Goal: Task Accomplishment & Management: Manage account settings

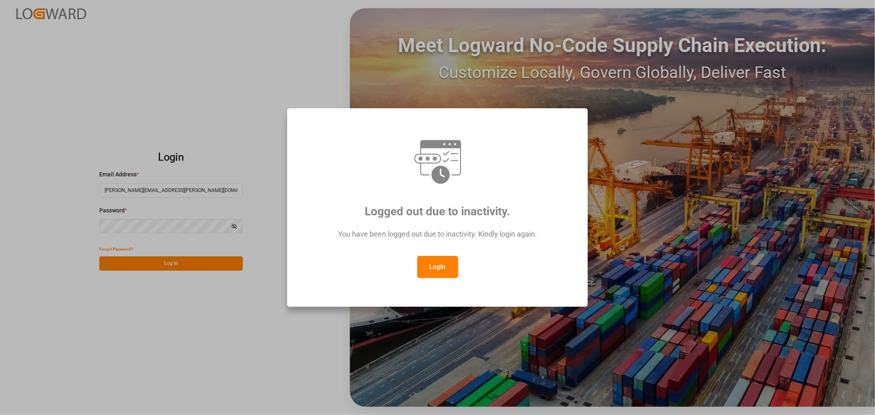
click at [440, 264] on button "Login" at bounding box center [437, 267] width 41 height 22
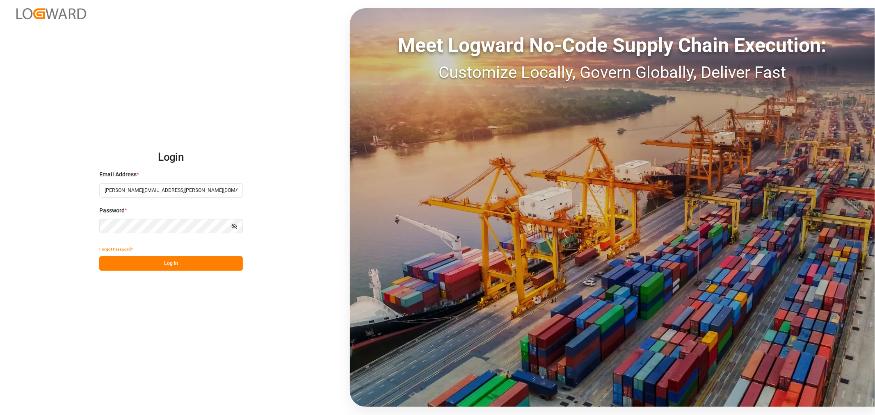
click at [173, 262] on button "Log In" at bounding box center [171, 263] width 144 height 14
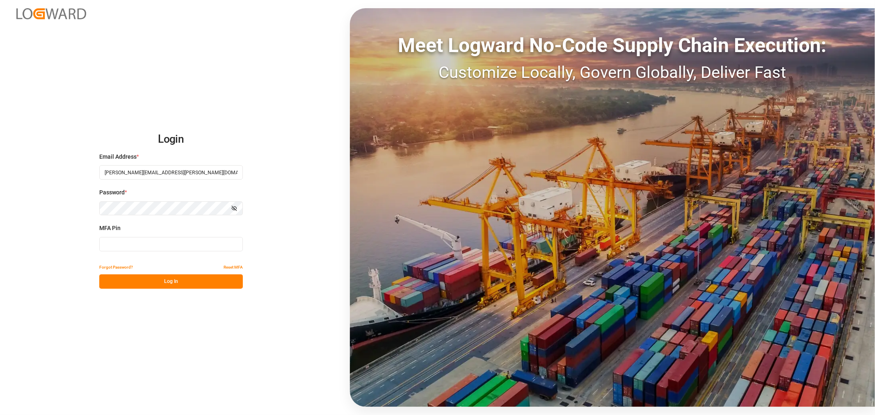
click at [153, 246] on input at bounding box center [171, 244] width 144 height 14
type input "613119"
click at [170, 276] on button "Log In" at bounding box center [171, 281] width 144 height 14
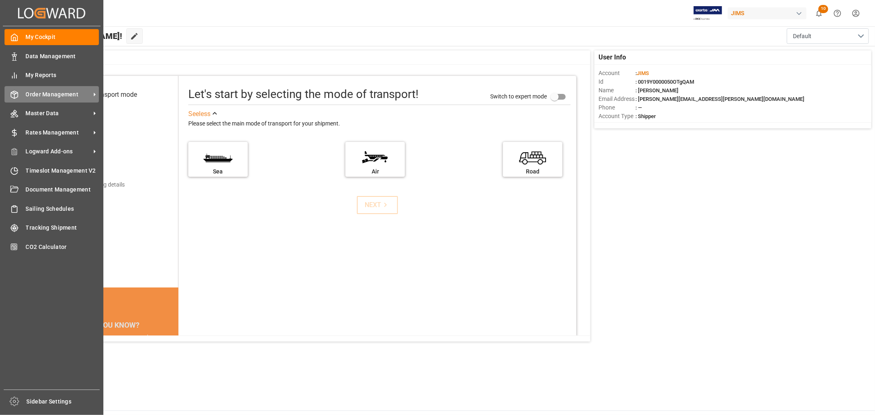
click at [54, 96] on span "Order Management" at bounding box center [58, 94] width 65 height 9
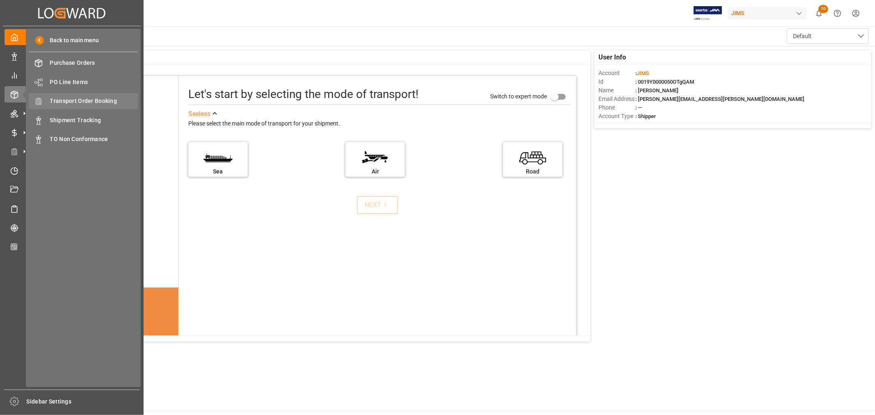
click at [100, 103] on span "Transport Order Booking" at bounding box center [94, 101] width 88 height 9
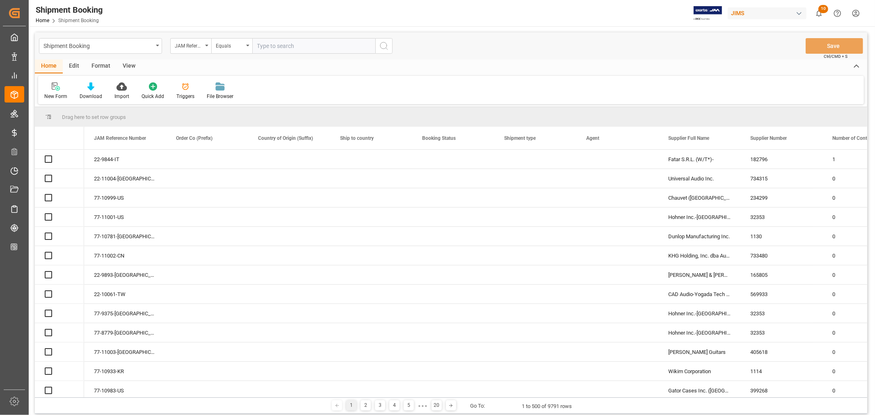
click at [267, 46] on input "text" at bounding box center [313, 46] width 123 height 16
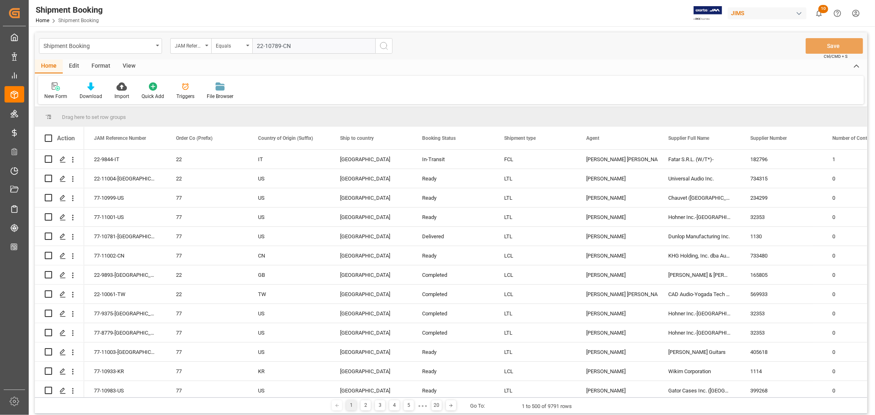
type input "22-10789-CN"
click at [383, 45] on icon "search button" at bounding box center [384, 46] width 10 height 10
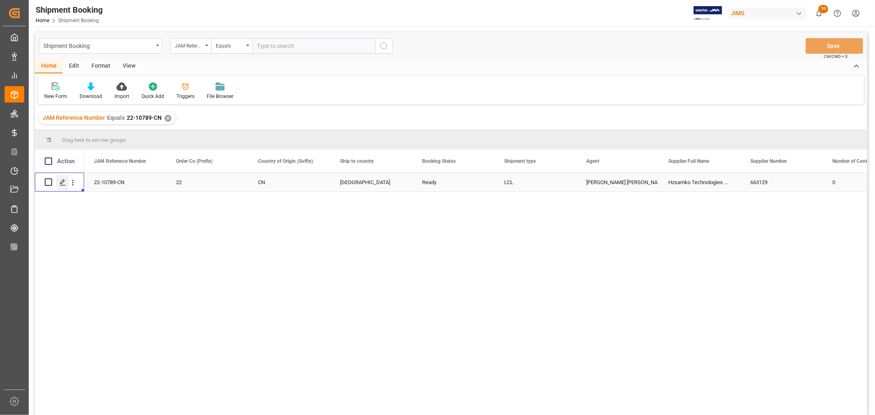
click at [64, 180] on polygon "Press SPACE to select this row." at bounding box center [62, 182] width 4 height 4
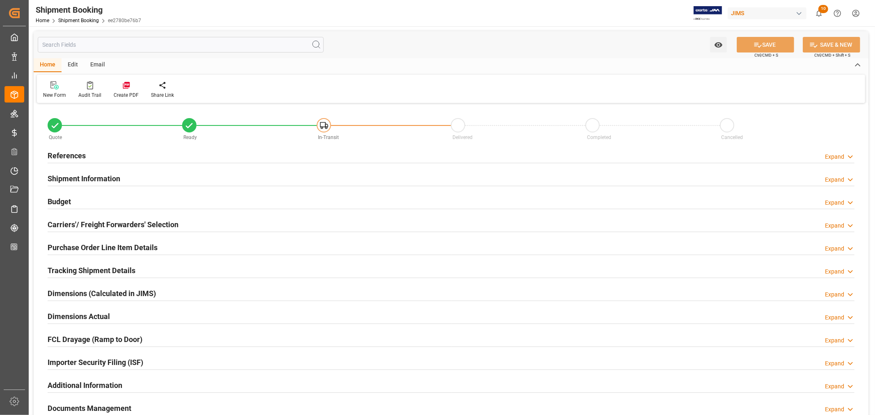
type input "0"
type input "09-05-2025"
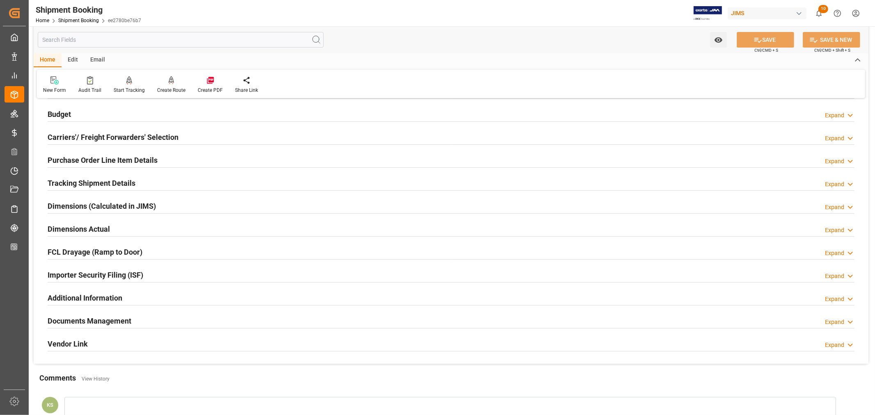
scroll to position [91, 0]
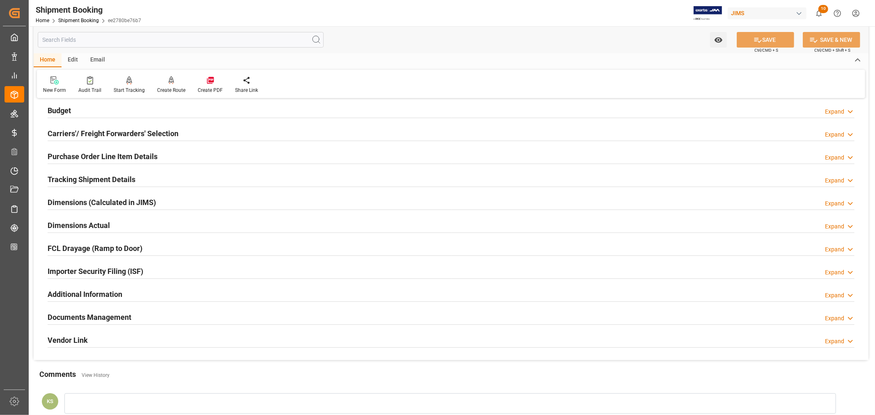
click at [196, 313] on div "Documents Management Expand" at bounding box center [451, 317] width 807 height 16
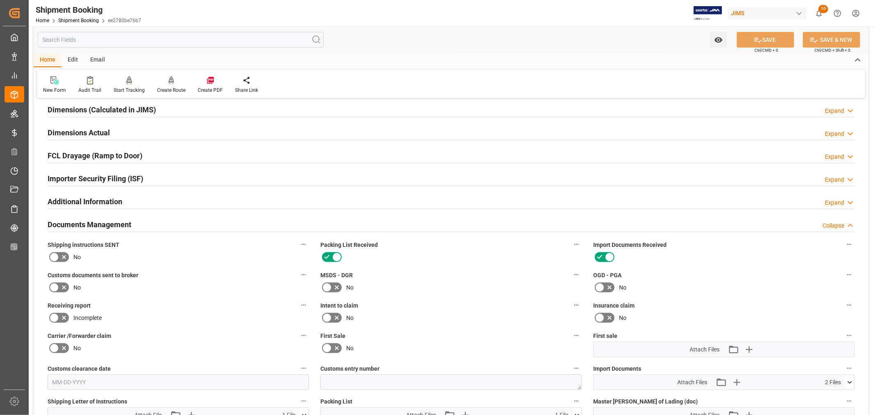
scroll to position [319, 0]
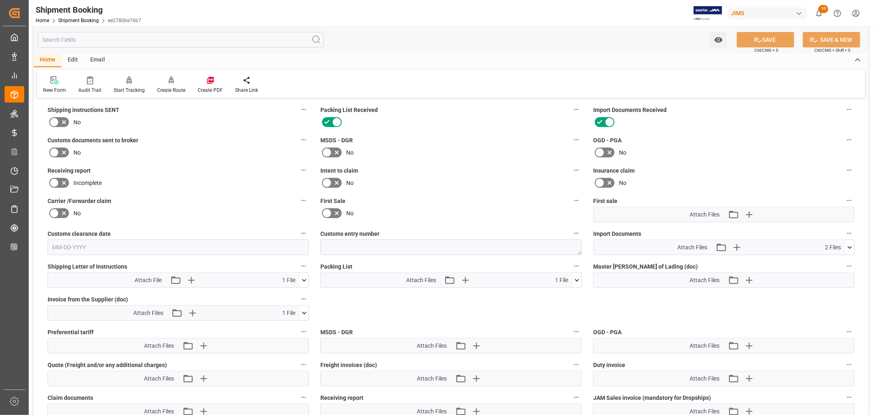
click at [848, 245] on icon at bounding box center [849, 247] width 9 height 9
click at [848, 246] on icon at bounding box center [849, 247] width 5 height 2
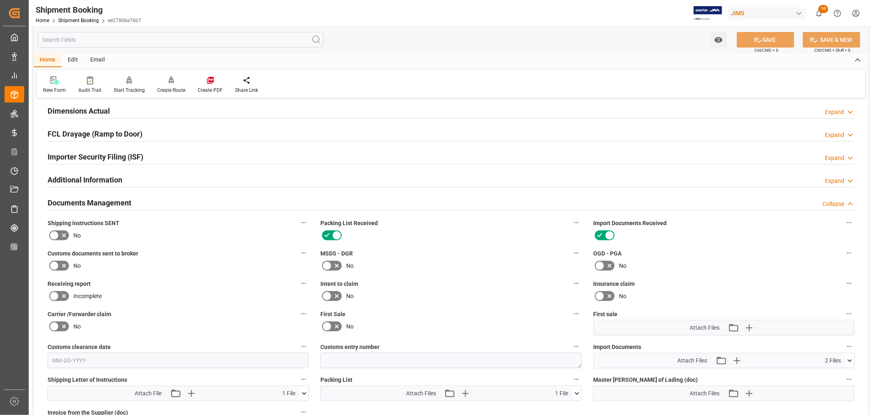
scroll to position [137, 0]
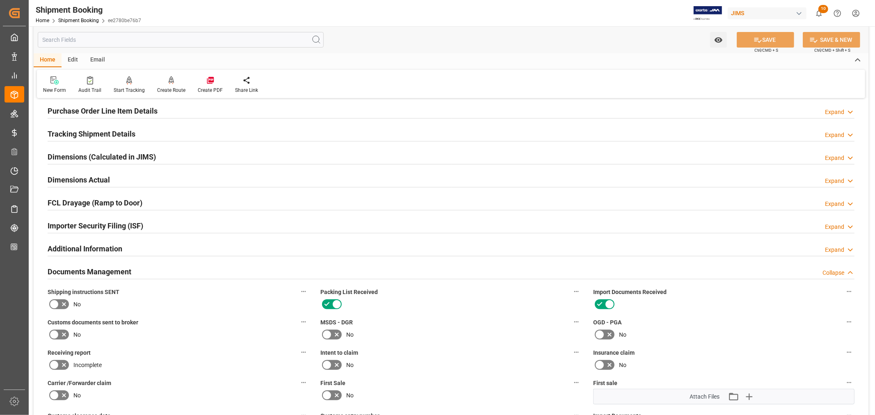
click at [109, 269] on h2 "Documents Management" at bounding box center [90, 271] width 84 height 11
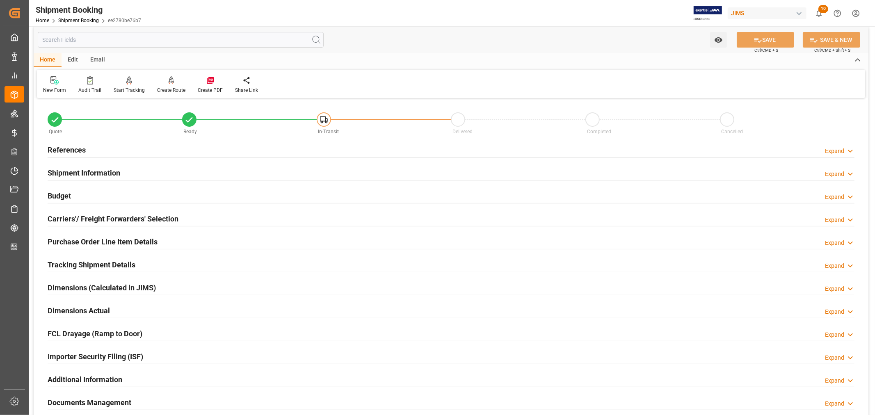
scroll to position [0, 0]
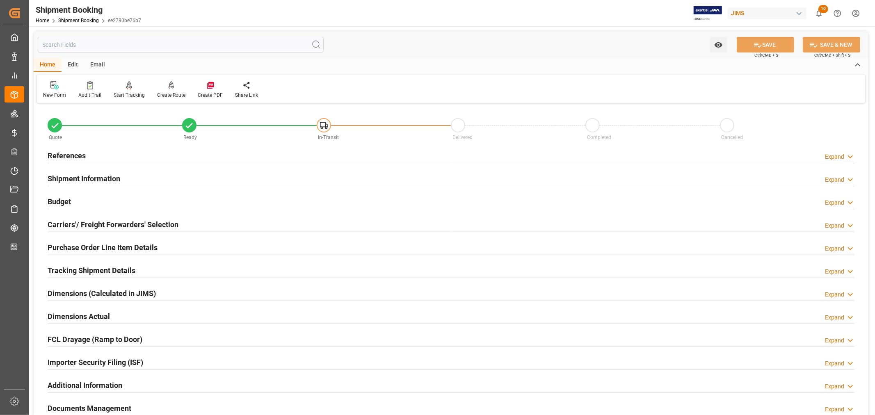
click at [78, 157] on h2 "References" at bounding box center [67, 155] width 38 height 11
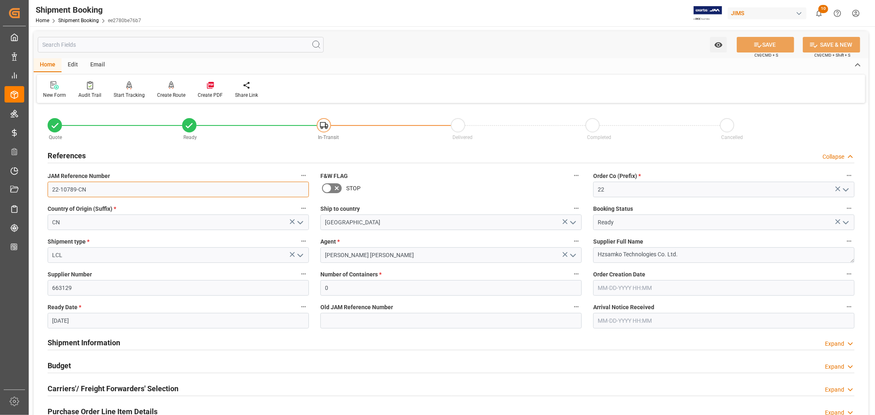
drag, startPoint x: 87, startPoint y: 190, endPoint x: 43, endPoint y: 185, distance: 45.0
click at [43, 185] on div "JAM Reference Number 22-10789-CN" at bounding box center [178, 183] width 273 height 33
click at [81, 21] on link "Shipment Booking" at bounding box center [78, 21] width 41 height 6
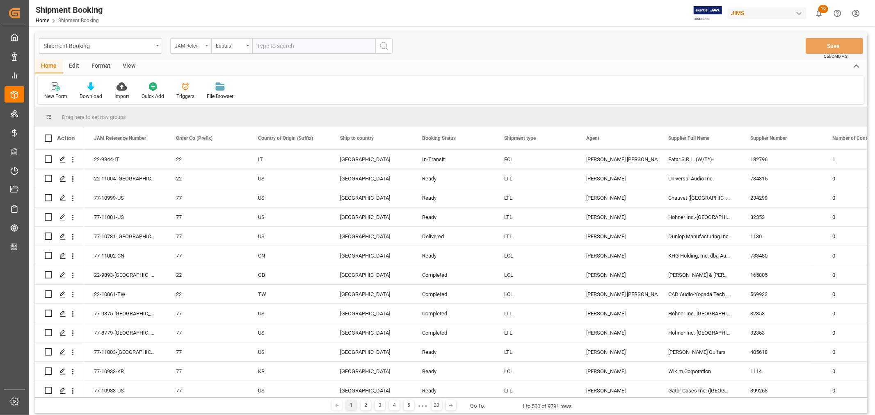
click at [206, 46] on icon "open menu" at bounding box center [206, 46] width 3 height 2
type input "book"
click at [203, 103] on div "Booking Number" at bounding box center [232, 100] width 122 height 17
click at [263, 45] on input "text" at bounding box center [313, 46] width 123 height 16
paste input "1068810661"
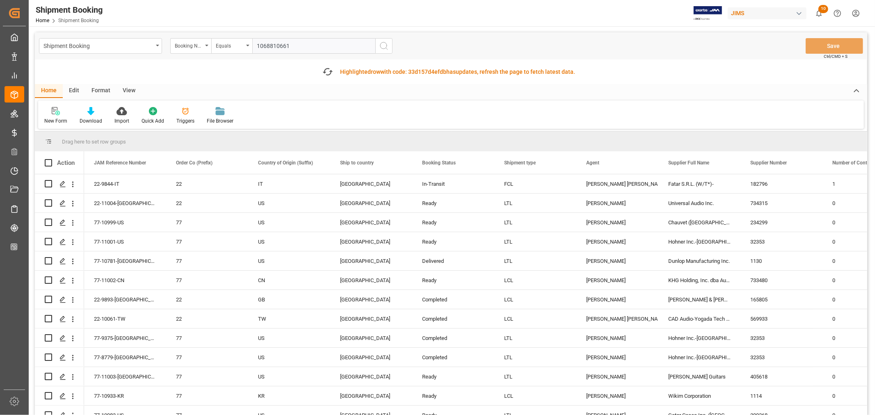
type input "1068810661"
click at [381, 46] on icon "search button" at bounding box center [384, 46] width 10 height 10
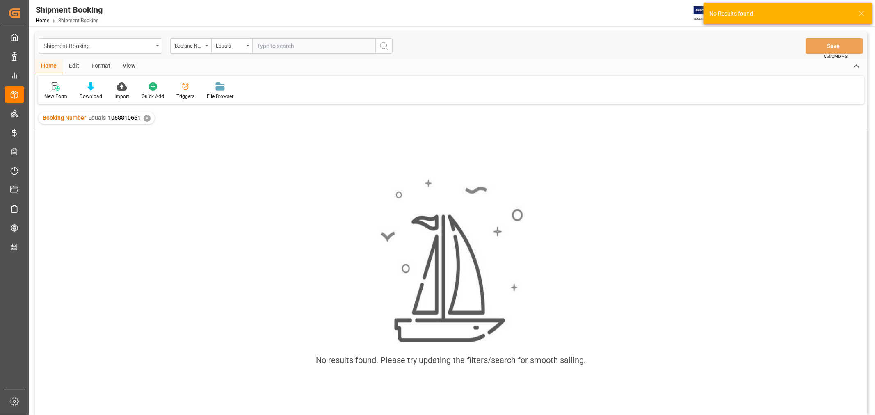
click at [146, 118] on div "✕" at bounding box center [147, 118] width 7 height 7
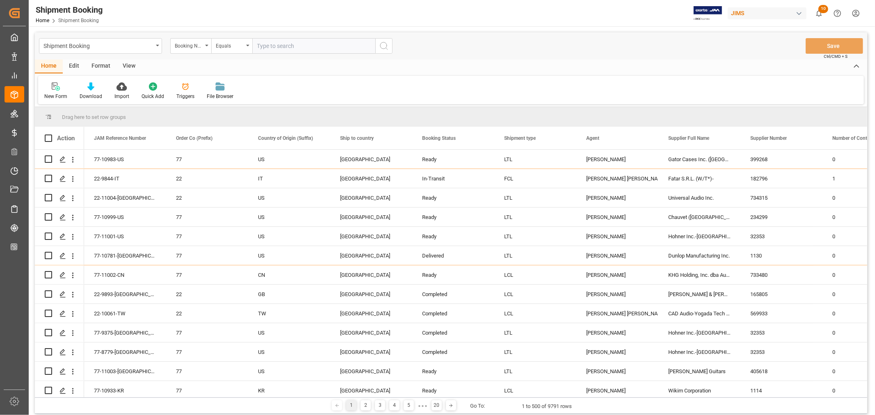
click at [265, 46] on input "text" at bounding box center [313, 46] width 123 height 16
paste input "22-10500-JP"
click at [257, 44] on input "22-10500-JP" at bounding box center [313, 46] width 123 height 16
type input "22-10500-JP"
click at [381, 46] on icon "search button" at bounding box center [384, 46] width 10 height 10
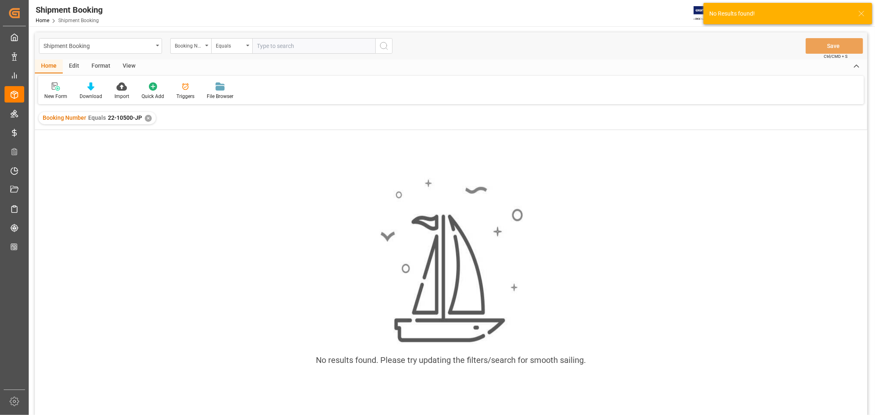
click at [149, 119] on div "✕" at bounding box center [148, 118] width 7 height 7
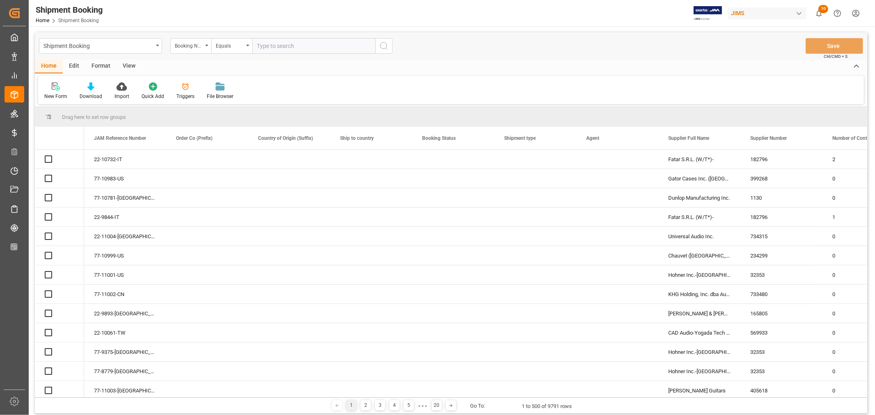
click at [208, 46] on div "Booking Number" at bounding box center [190, 46] width 41 height 16
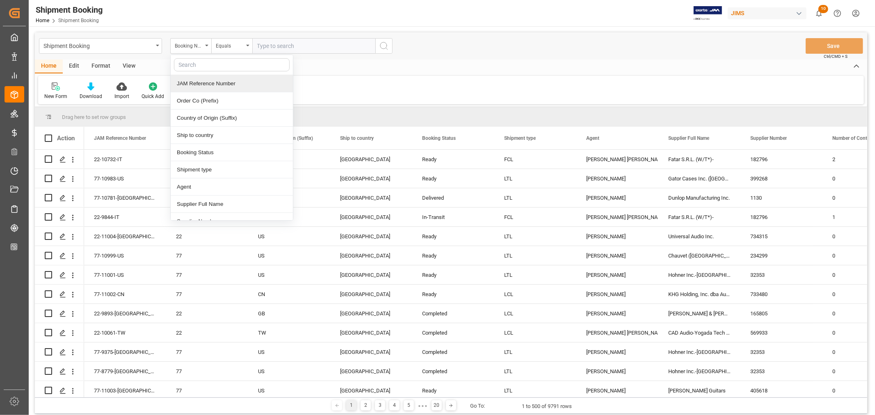
click at [189, 84] on div "JAM Reference Number" at bounding box center [232, 83] width 122 height 17
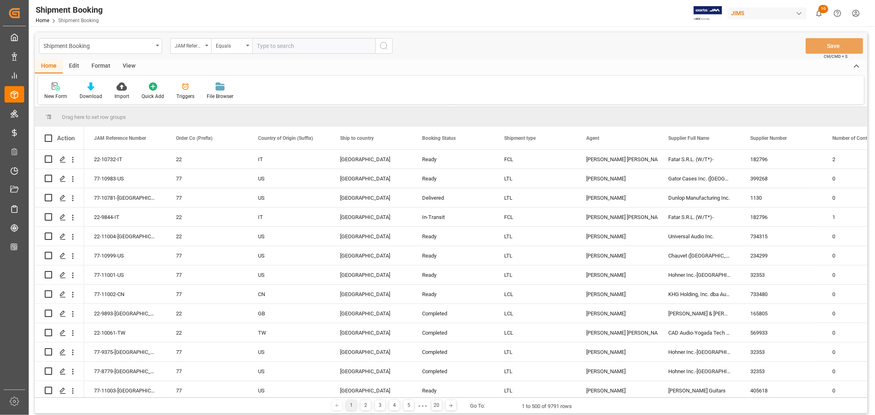
click at [253, 43] on input "text" at bounding box center [313, 46] width 123 height 16
paste input "22-10500-JP"
type input "22-10500-JP"
click at [384, 45] on icon "search button" at bounding box center [384, 46] width 10 height 10
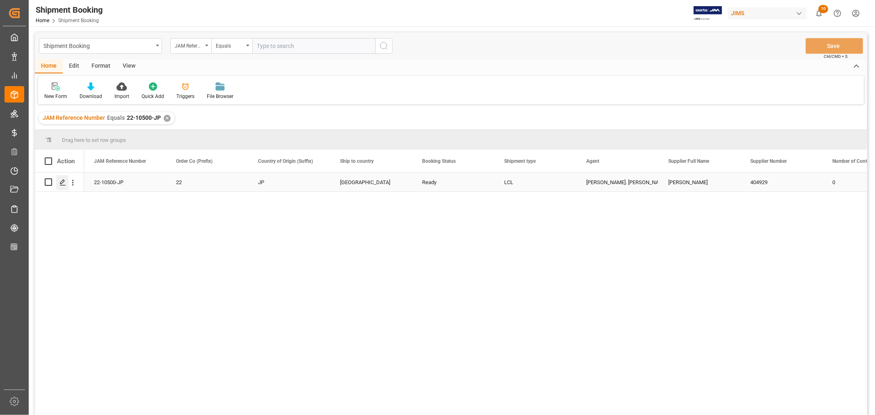
click at [66, 180] on div "Press SPACE to select this row." at bounding box center [62, 182] width 12 height 15
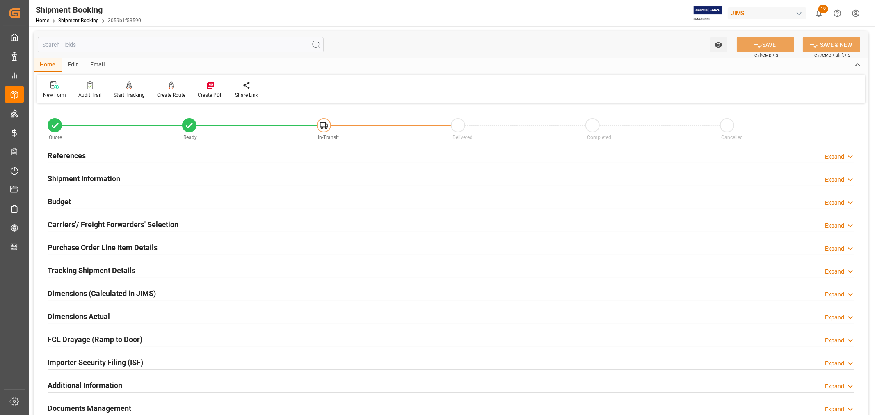
click at [82, 156] on h2 "References" at bounding box center [67, 155] width 38 height 11
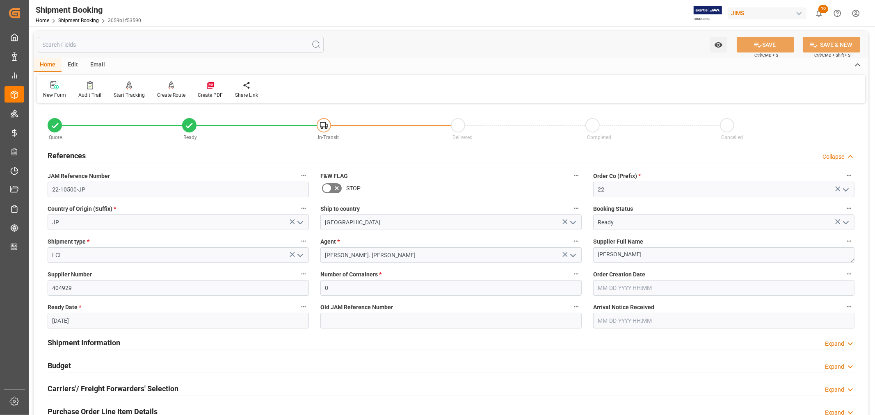
click at [82, 156] on h2 "References" at bounding box center [67, 155] width 38 height 11
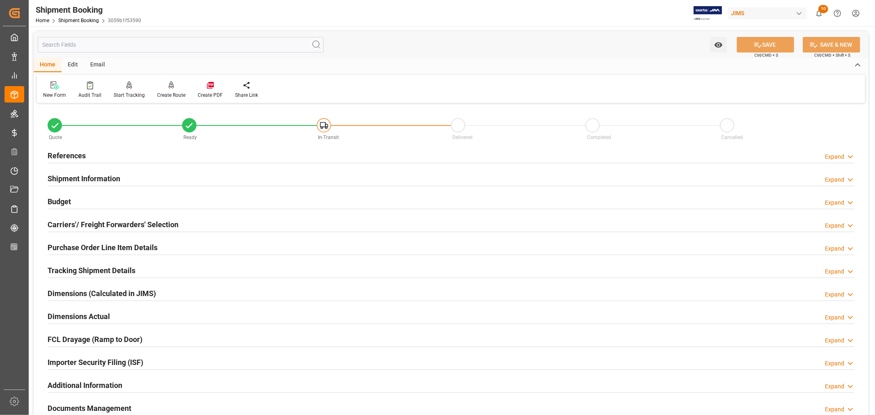
click at [103, 177] on h2 "Shipment Information" at bounding box center [84, 178] width 73 height 11
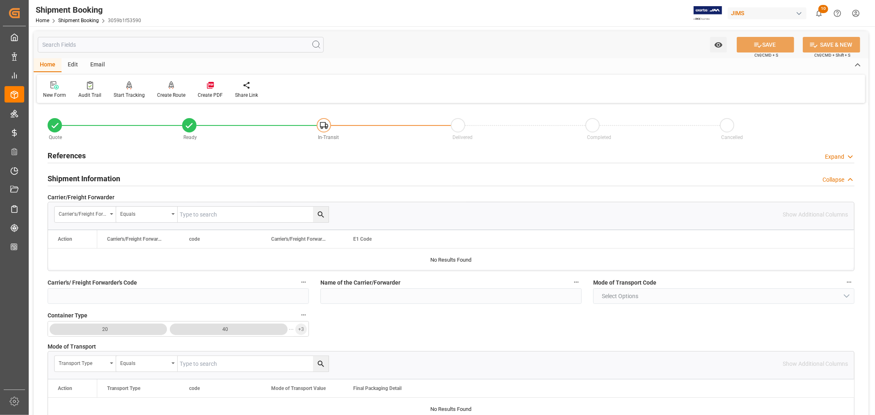
click at [116, 179] on h2 "Shipment Information" at bounding box center [84, 178] width 73 height 11
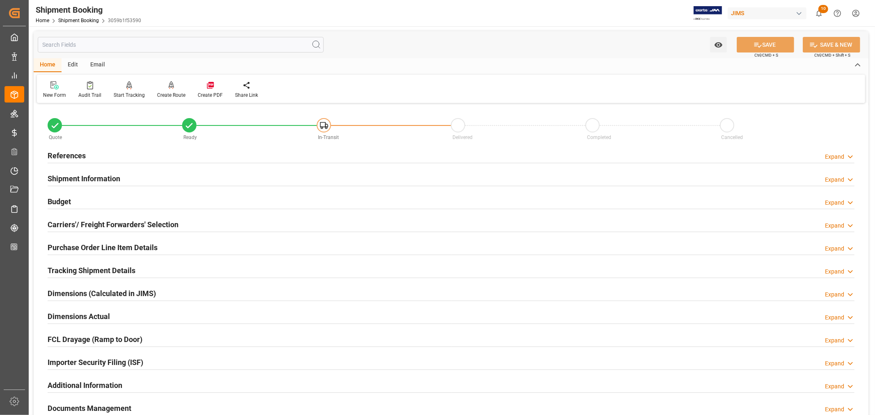
click at [89, 242] on div "Purchase Order Line Item Details" at bounding box center [103, 247] width 110 height 16
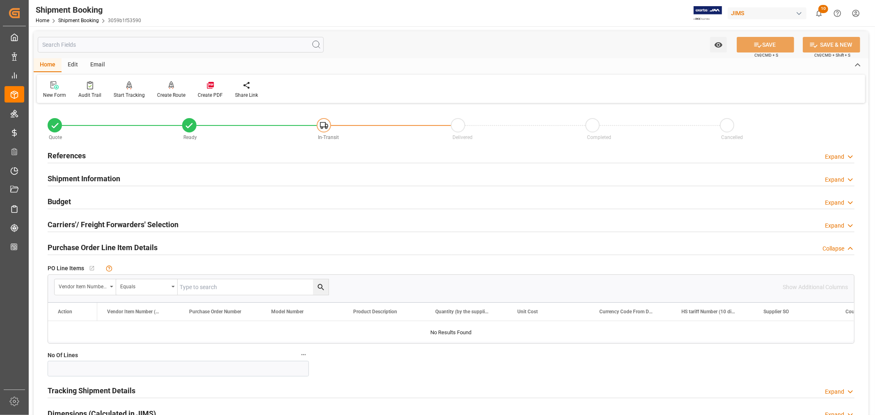
click at [89, 242] on h2 "Purchase Order Line Item Details" at bounding box center [103, 247] width 110 height 11
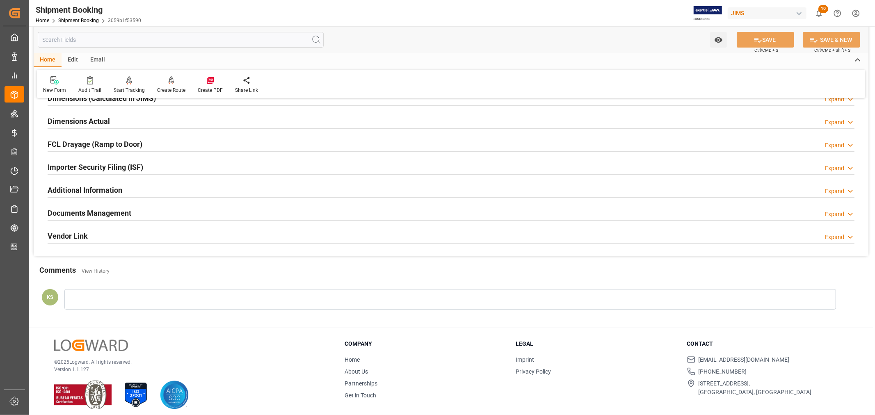
scroll to position [201, 0]
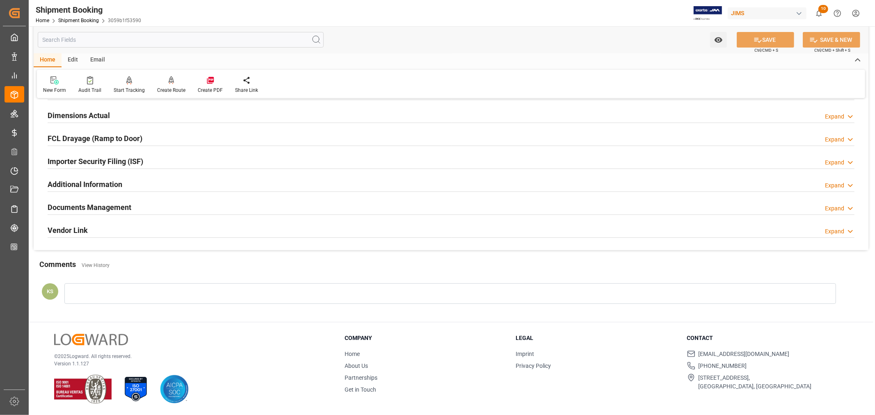
click at [179, 160] on div "Importer Security Filing (ISF) Expand" at bounding box center [451, 161] width 807 height 16
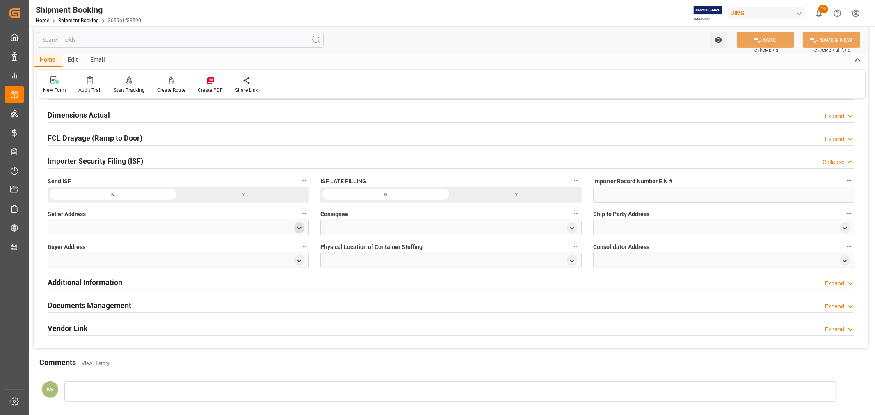
click at [297, 226] on icon "open menu" at bounding box center [299, 228] width 7 height 7
click at [116, 249] on input at bounding box center [166, 252] width 225 height 16
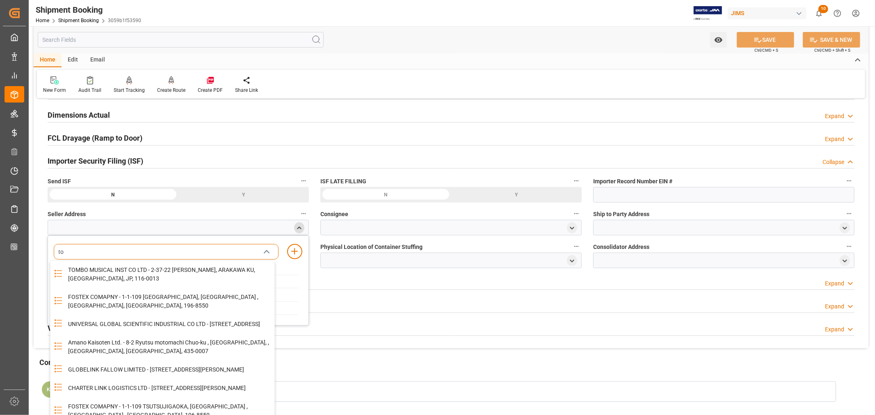
type input "tom"
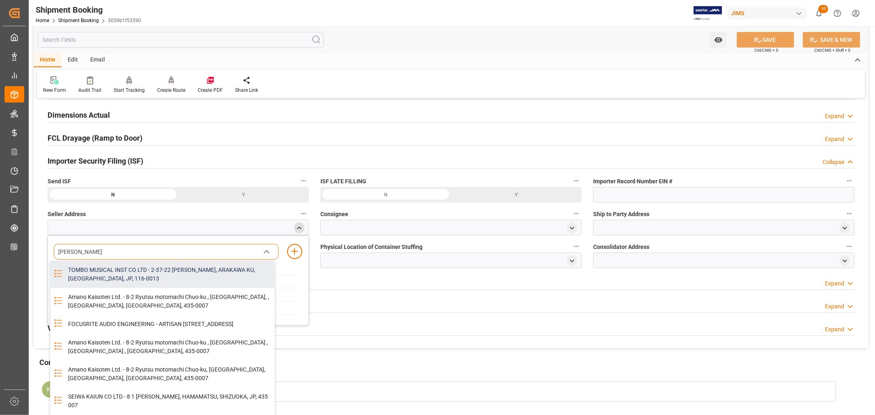
click at [141, 271] on div "TOMBO MUSICAL INST CO LTD - 2-37-22 NISHI NIPPORI, ARAKAWA KU, TOKYO, JP, 116-0…" at bounding box center [168, 274] width 211 height 27
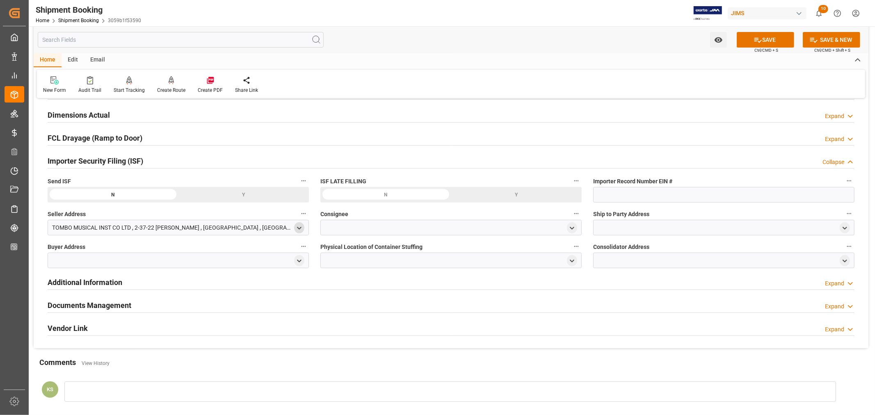
click at [297, 226] on icon "open menu" at bounding box center [299, 228] width 7 height 7
click at [297, 226] on icon "close menu" at bounding box center [299, 228] width 7 height 7
click at [571, 228] on polyline "open menu" at bounding box center [572, 228] width 4 height 2
click at [421, 247] on input at bounding box center [438, 252] width 225 height 16
type input "jam"
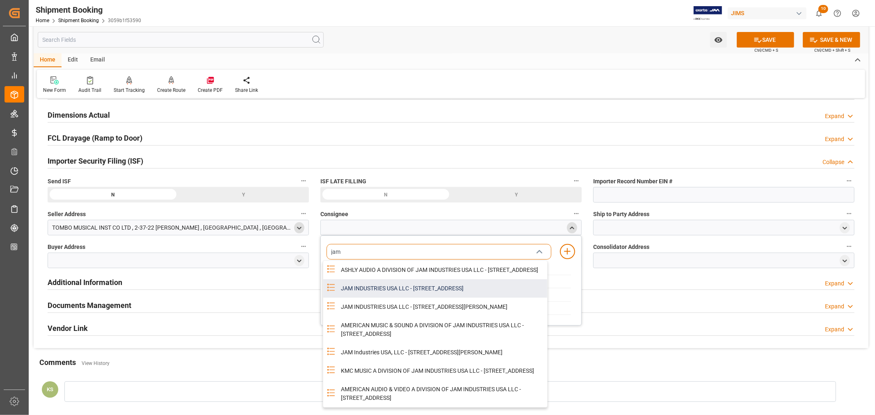
click at [431, 298] on div "JAM INDUSTRIES USA LLC - 154 WOODLAWN RD, BERLIN, CT, US, 06037" at bounding box center [441, 288] width 211 height 18
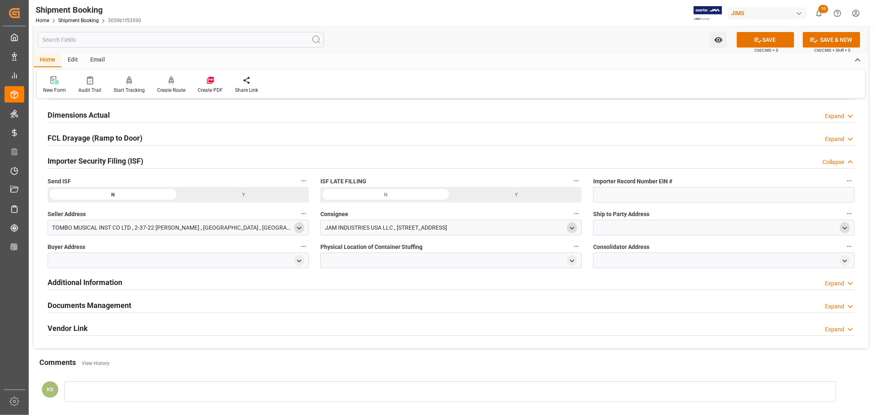
click at [843, 226] on icon "open menu" at bounding box center [844, 228] width 7 height 7
click at [628, 253] on input at bounding box center [711, 252] width 225 height 16
type input "kmc"
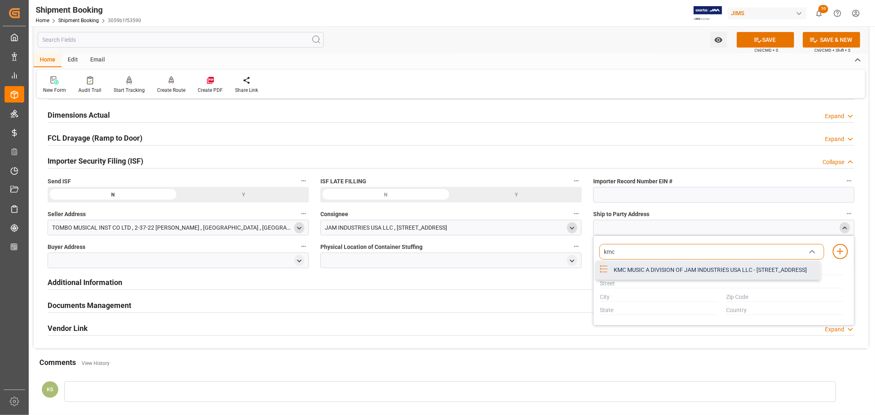
click at [646, 270] on div "KMC MUSIC A DIVISION OF JAM INDUSTRIES USA LLC - 4325 EXECUTIVE DR SUITE 100, S…" at bounding box center [714, 270] width 211 height 18
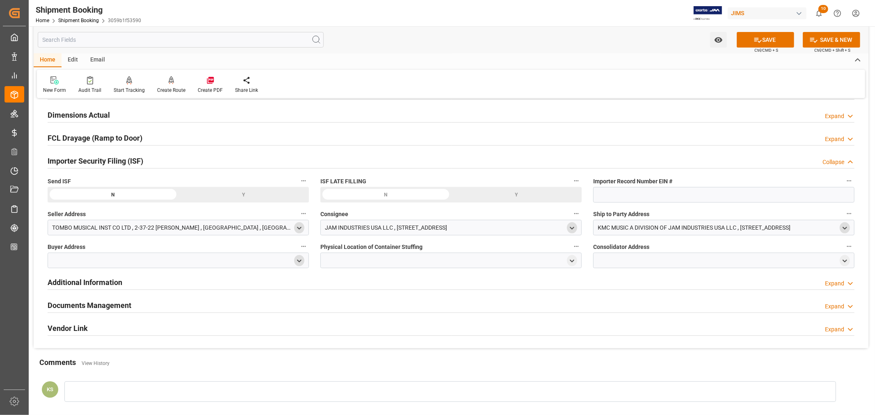
click at [299, 260] on icon "open menu" at bounding box center [299, 261] width 7 height 7
click at [166, 284] on input at bounding box center [166, 285] width 225 height 16
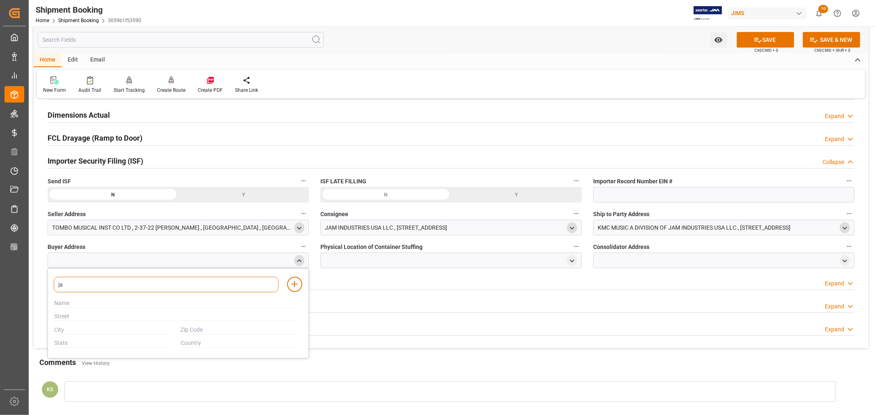
type input "jam"
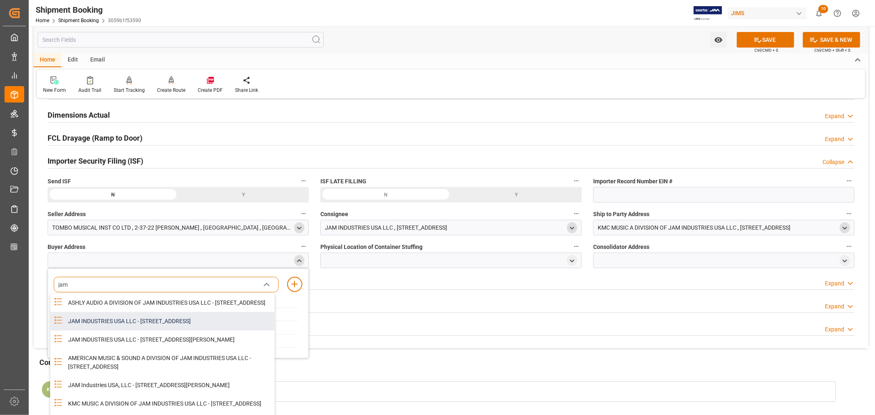
click at [166, 329] on div "JAM INDUSTRIES USA LLC - 154 WOODLAWN RD, BERLIN, CT, US, 06037" at bounding box center [168, 321] width 211 height 18
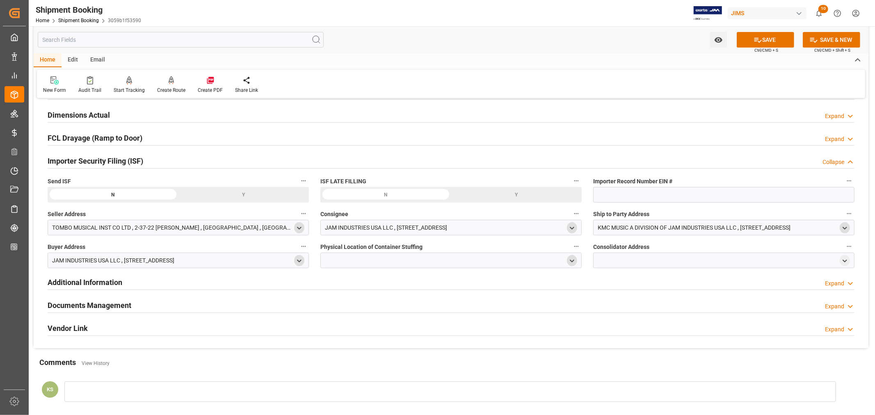
click at [571, 260] on polyline "open menu" at bounding box center [572, 261] width 4 height 2
click at [351, 282] on input at bounding box center [438, 285] width 225 height 16
type input "niss"
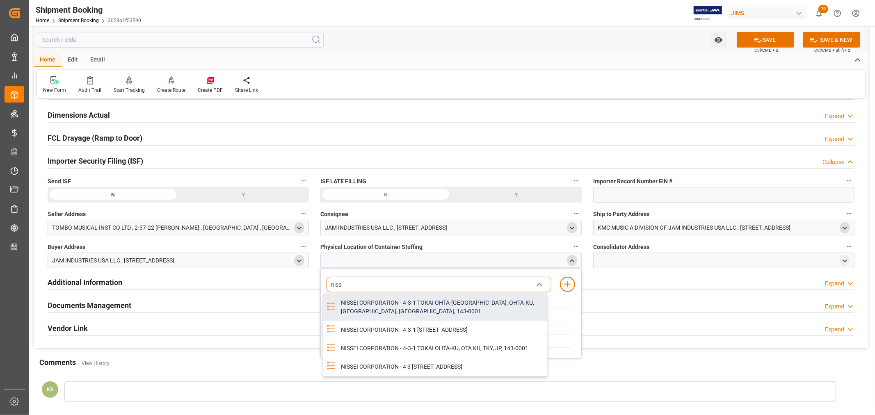
click at [409, 303] on div "NISSEI CORPORATION - 4-3-1 TOKAI OHTA-KU, OHTA-KU, TOKYO, JP, 143-0001" at bounding box center [441, 307] width 211 height 27
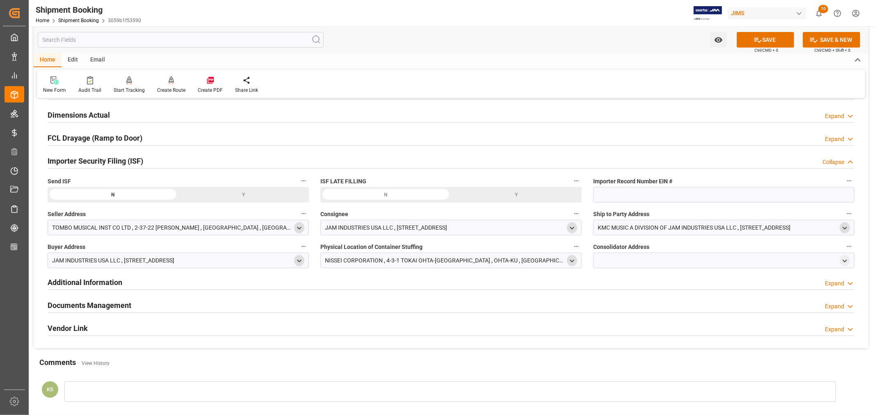
click at [572, 260] on icon "open menu" at bounding box center [571, 261] width 7 height 7
click at [572, 260] on icon "close menu" at bounding box center [571, 261] width 7 height 7
click at [844, 260] on icon "open menu" at bounding box center [844, 261] width 7 height 7
click at [641, 286] on input at bounding box center [711, 285] width 225 height 16
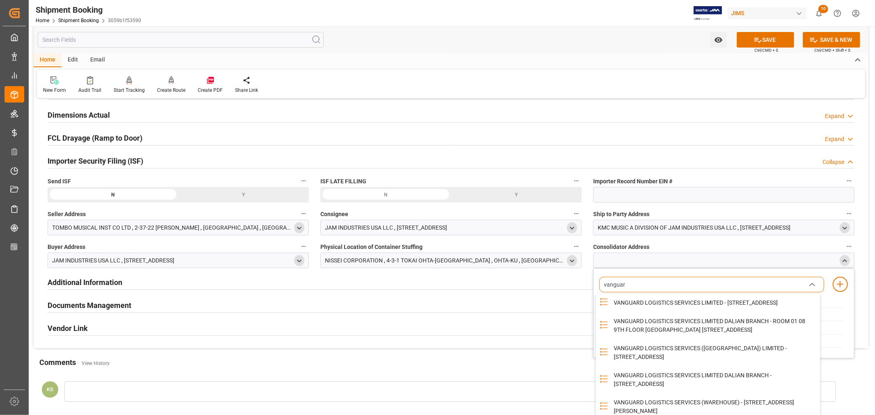
type input "vanguard"
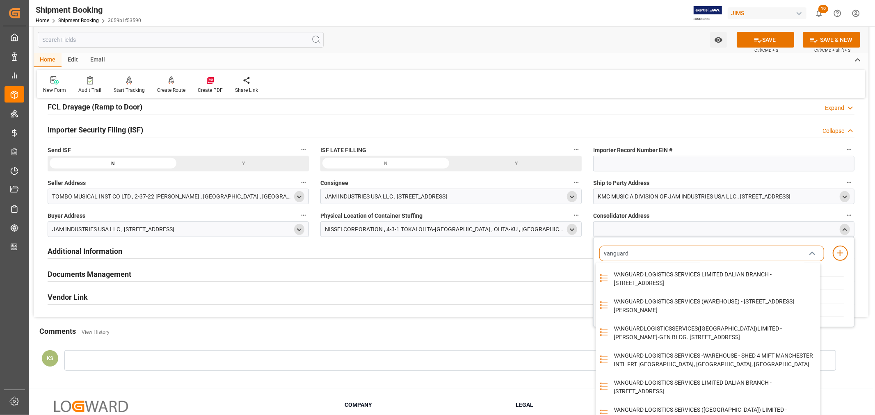
scroll to position [247, 0]
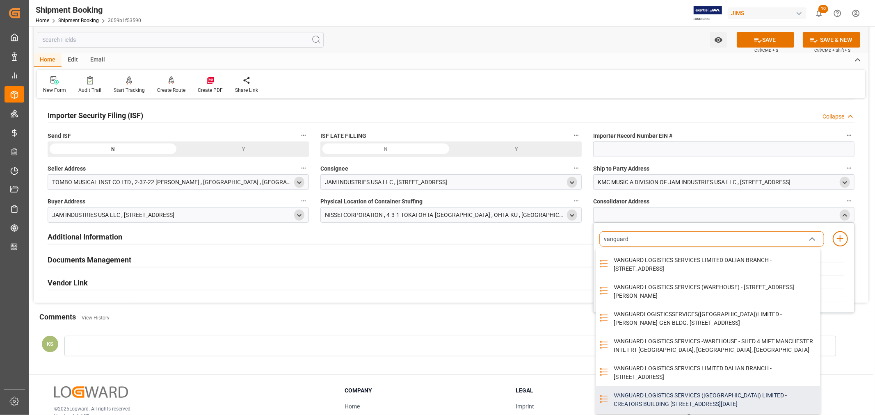
click at [661, 395] on div "VANGUARD LOGISTICS SERVICES (JAPAN) LIMITED - CREATORS BUILDING 3F 2-2-27 KITAH…" at bounding box center [714, 399] width 211 height 27
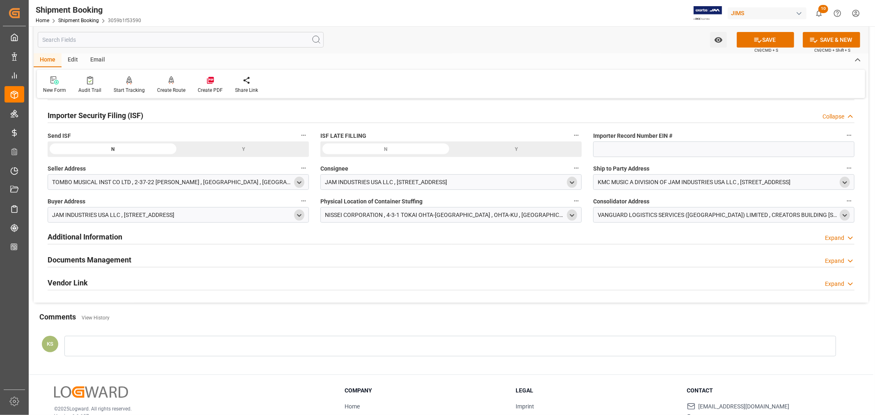
click at [845, 216] on polyline "open menu" at bounding box center [845, 216] width 4 height 2
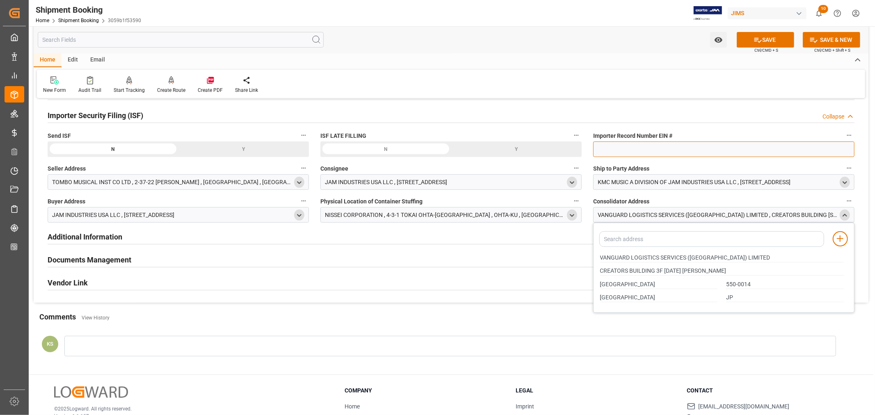
click at [620, 147] on input at bounding box center [723, 149] width 261 height 16
type input "EIN# 47-2067090S2"
click at [846, 215] on polyline "close menu" at bounding box center [845, 215] width 4 height 2
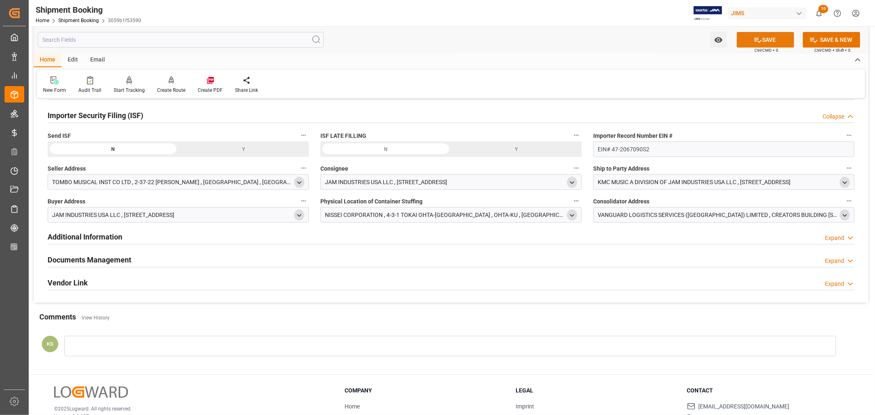
click at [766, 39] on button "SAVE" at bounding box center [765, 40] width 57 height 16
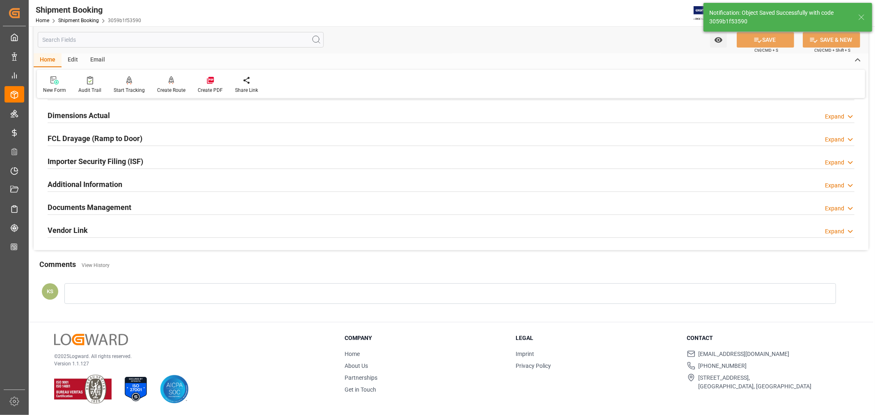
scroll to position [201, 0]
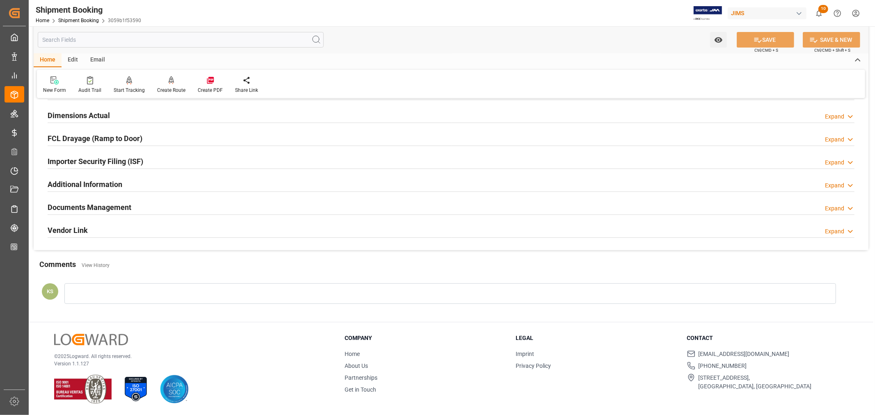
click at [383, 160] on div "Importer Security Filing (ISF) Expand" at bounding box center [451, 161] width 807 height 16
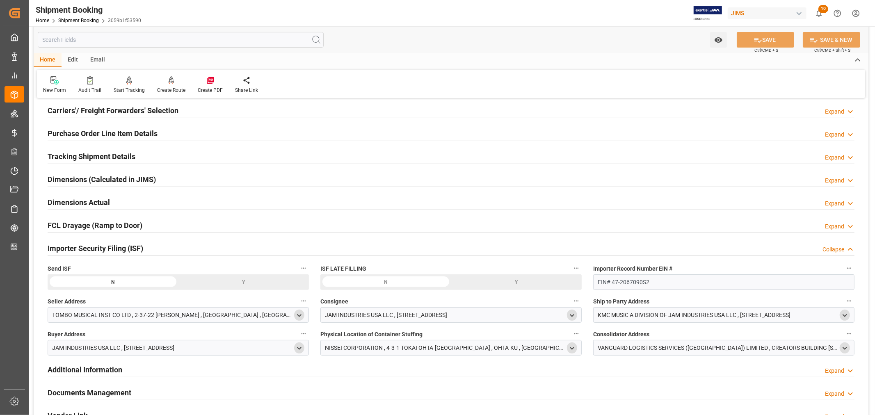
scroll to position [110, 0]
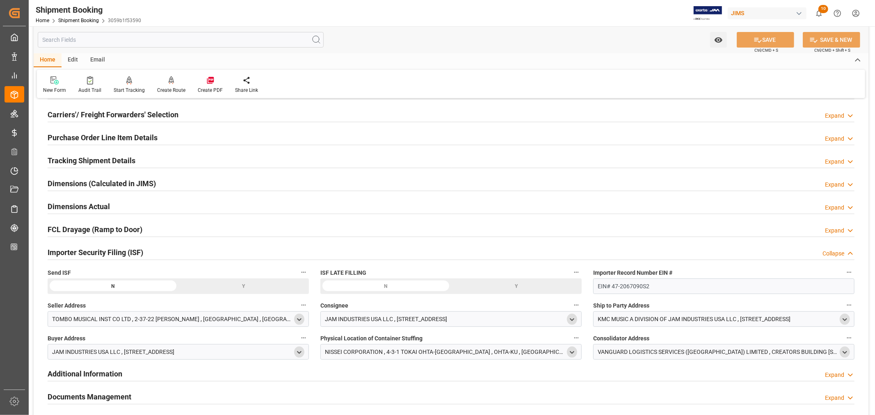
click at [159, 252] on div "Importer Security Filing (ISF) Collapse" at bounding box center [451, 252] width 807 height 16
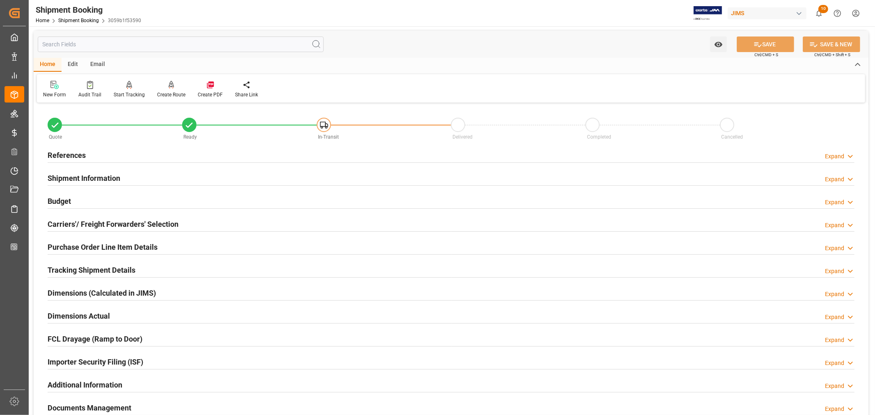
scroll to position [0, 0]
click at [154, 178] on div "Shipment Information Expand" at bounding box center [451, 178] width 807 height 16
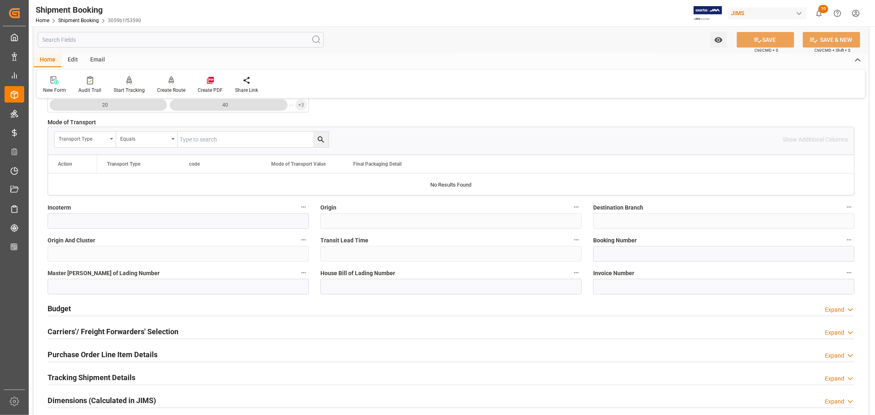
scroll to position [228, 0]
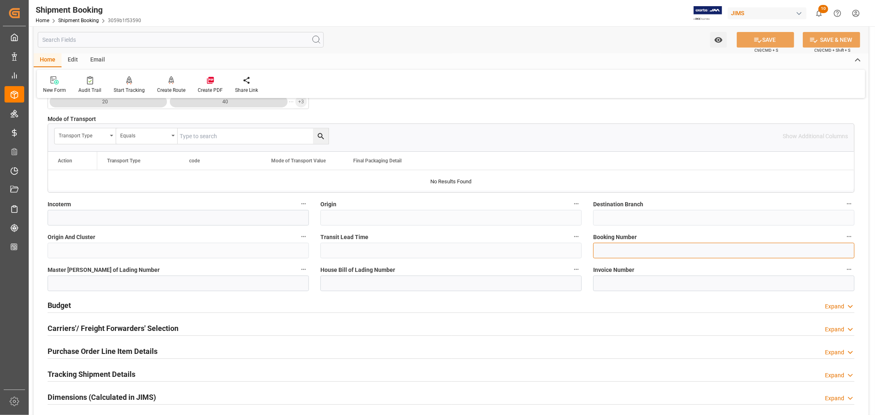
click at [596, 249] on input at bounding box center [723, 251] width 261 height 16
paste input "1068810661"
type input "1068810661"
click at [365, 282] on input at bounding box center [450, 284] width 261 height 16
paste input "BANQ1068810661"
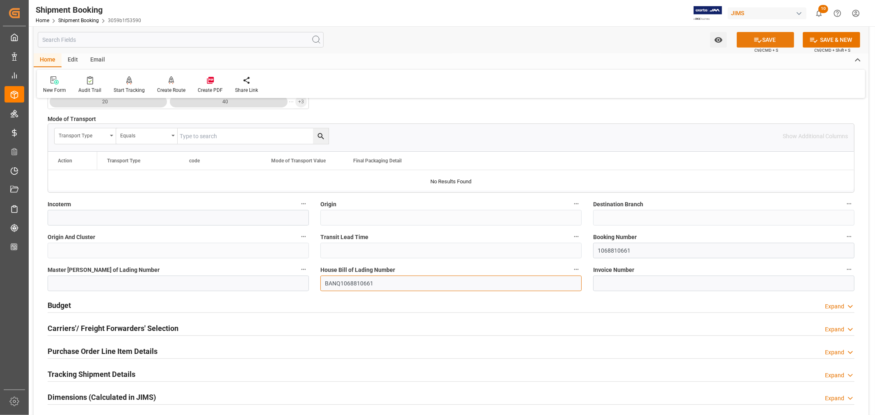
type input "BANQ1068810661"
click at [769, 40] on button "SAVE" at bounding box center [765, 40] width 57 height 16
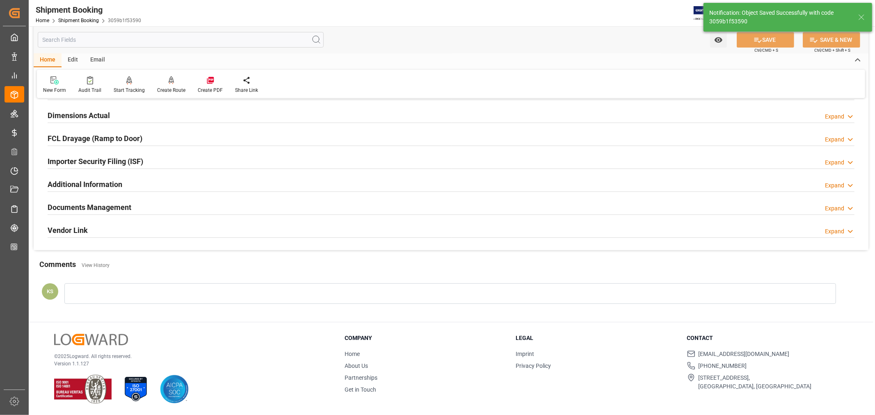
scroll to position [0, 0]
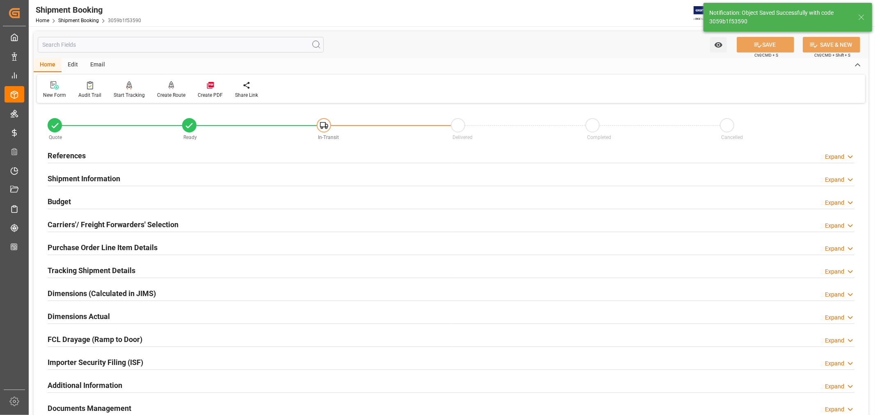
click at [116, 179] on h2 "Shipment Information" at bounding box center [84, 178] width 73 height 11
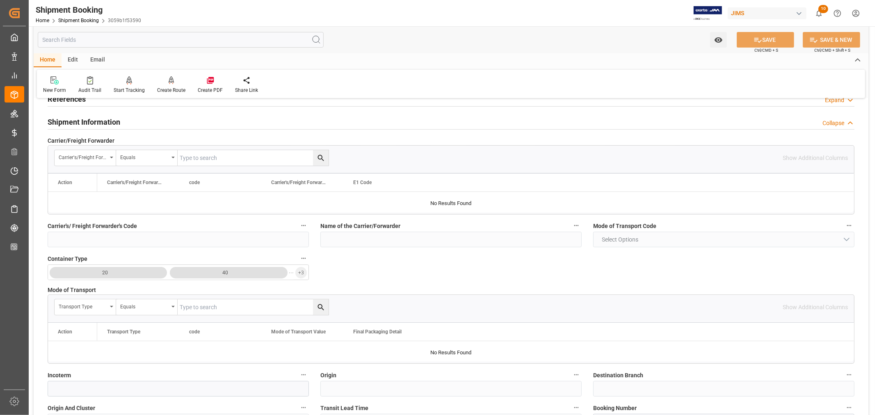
scroll to position [46, 0]
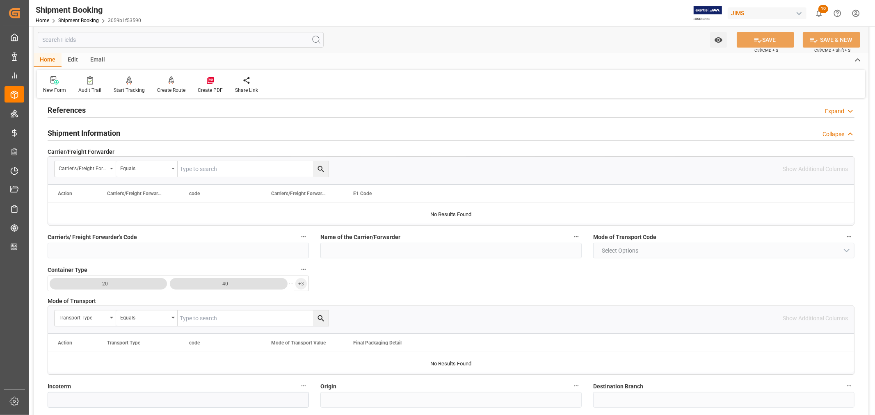
click at [112, 135] on h2 "Shipment Information" at bounding box center [84, 133] width 73 height 11
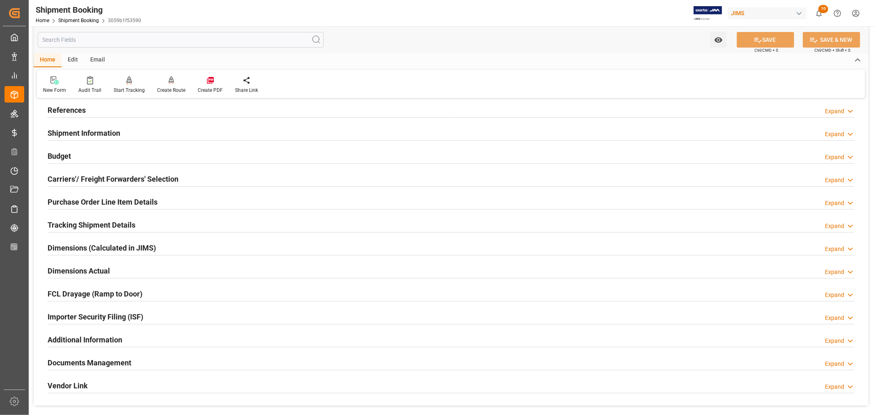
click at [96, 183] on h2 "Carriers'/ Freight Forwarders' Selection" at bounding box center [113, 178] width 131 height 11
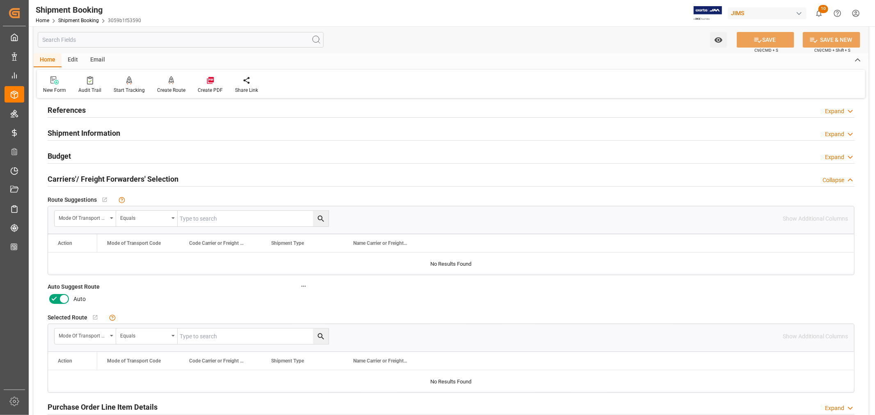
click at [64, 299] on icon at bounding box center [64, 299] width 10 height 10
click at [0, 0] on input "checkbox" at bounding box center [0, 0] width 0 height 0
click at [762, 41] on button "SAVE" at bounding box center [765, 40] width 57 height 16
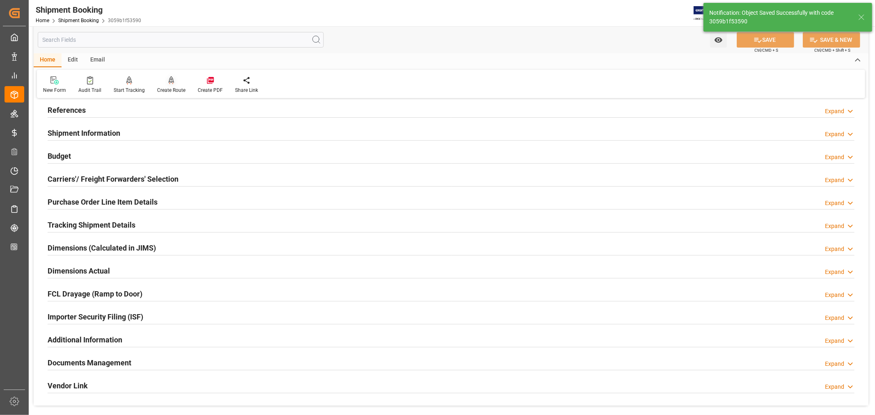
click at [169, 87] on div "Create Route" at bounding box center [171, 90] width 28 height 7
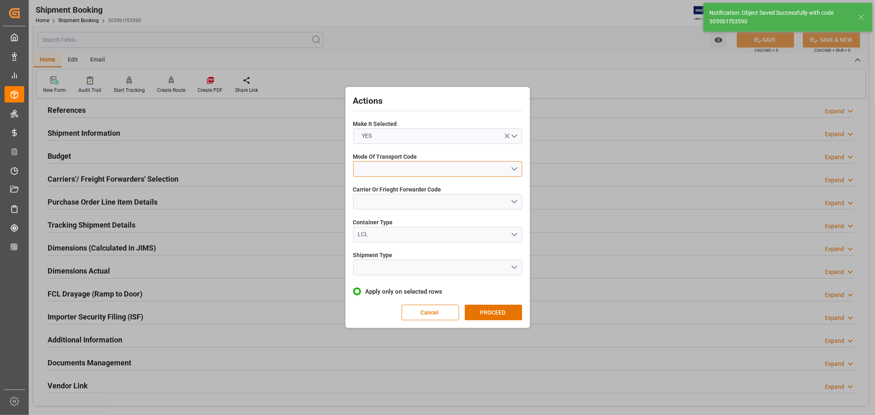
click at [390, 166] on button "open menu" at bounding box center [437, 169] width 169 height 16
click at [374, 171] on div "1- OCEAN" at bounding box center [438, 170] width 168 height 17
click at [374, 201] on button "open menu" at bounding box center [437, 202] width 169 height 16
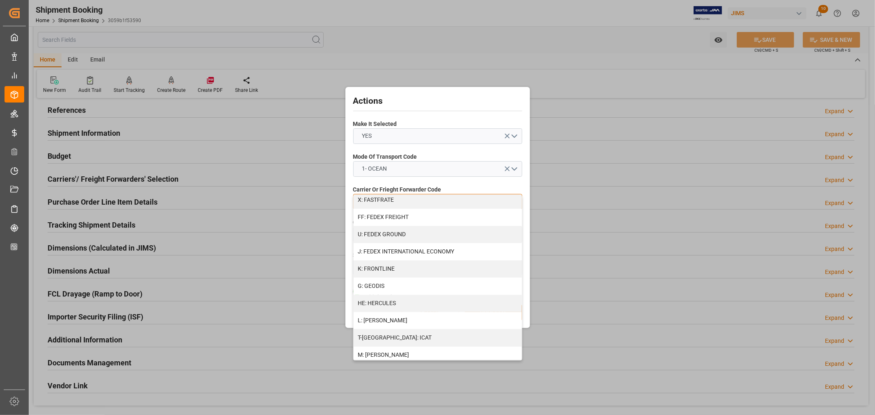
scroll to position [273, 0]
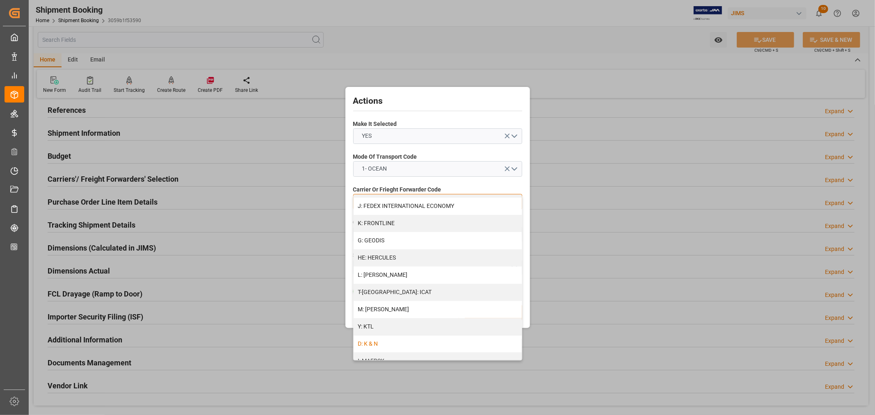
click at [372, 344] on div "D: K & N" at bounding box center [438, 343] width 168 height 17
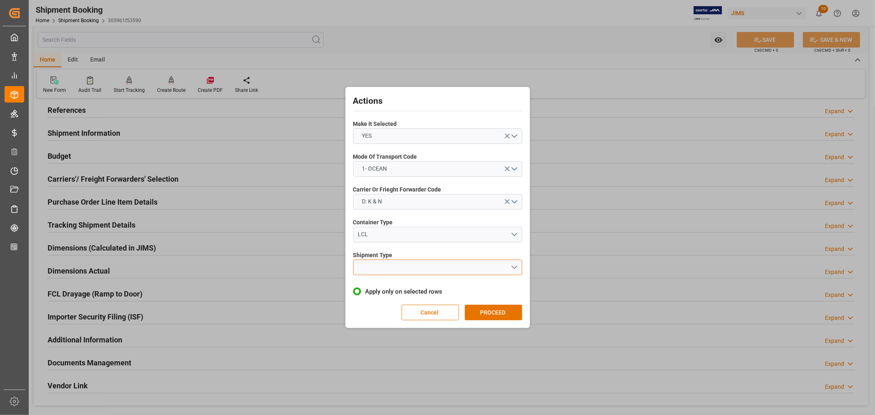
click at [387, 267] on button "open menu" at bounding box center [437, 268] width 169 height 16
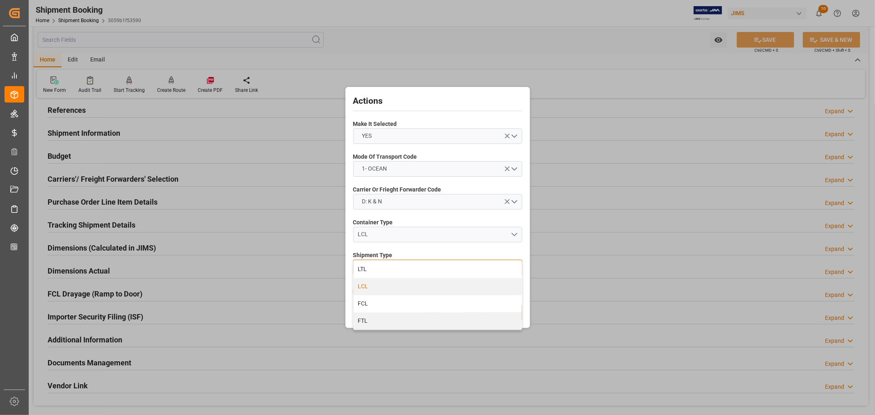
click at [365, 287] on div "LCL" at bounding box center [438, 286] width 168 height 17
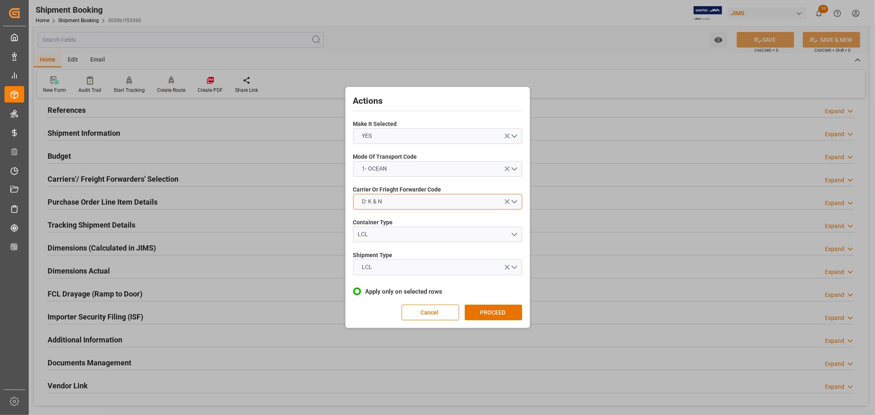
click at [431, 202] on button "D: K & N" at bounding box center [437, 202] width 169 height 16
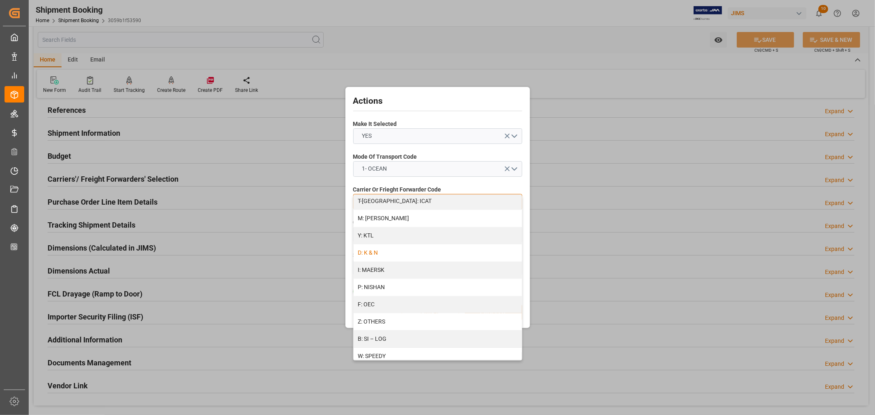
scroll to position [410, 0]
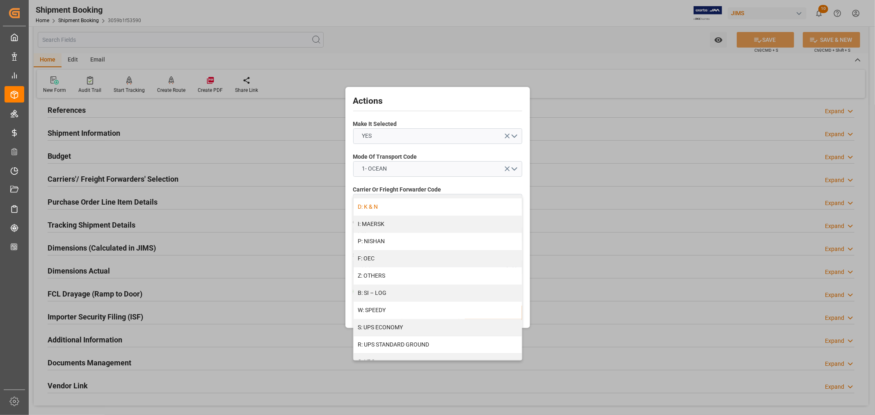
click at [459, 96] on h2 "Actions" at bounding box center [437, 101] width 169 height 13
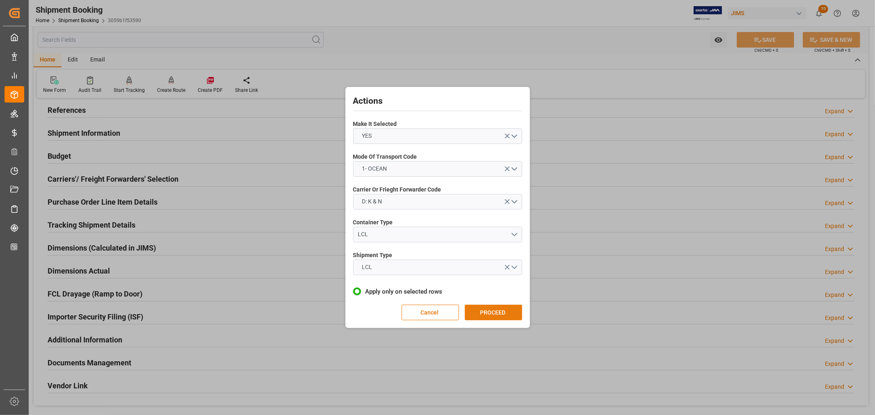
click at [491, 311] on button "PROCEED" at bounding box center [493, 313] width 57 height 16
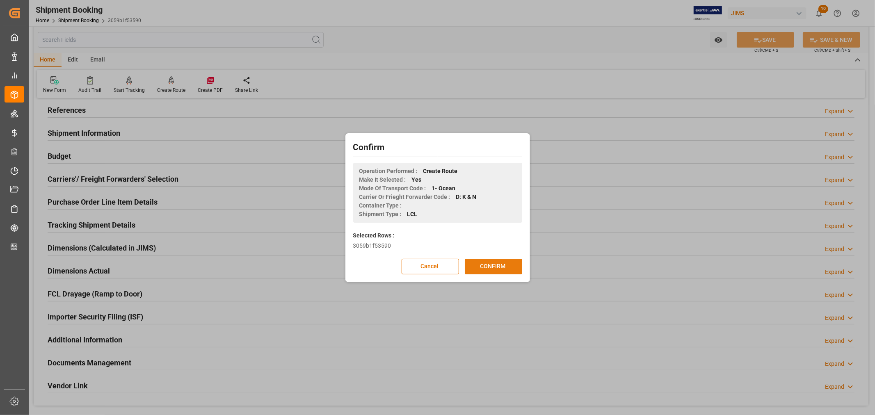
click at [491, 266] on button "CONFIRM" at bounding box center [493, 267] width 57 height 16
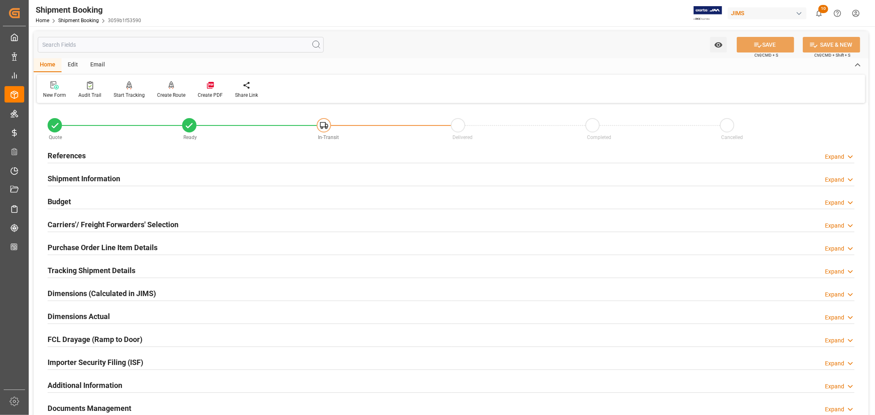
click at [99, 226] on h2 "Carriers'/ Freight Forwarders' Selection" at bounding box center [113, 224] width 131 height 11
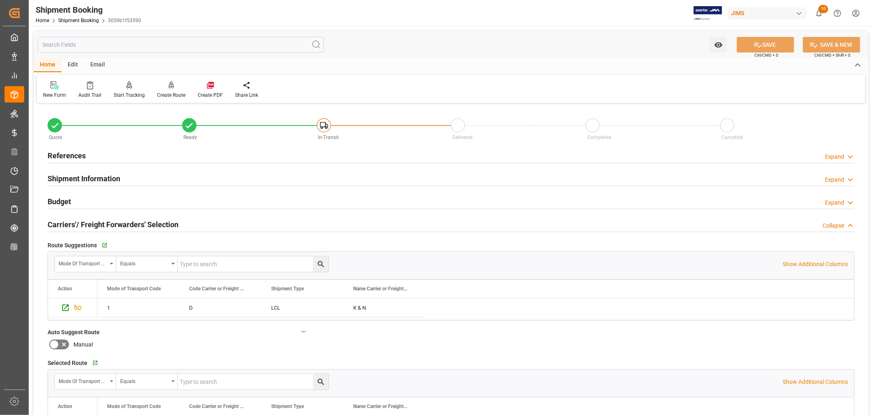
click at [99, 226] on h2 "Carriers'/ Freight Forwarders' Selection" at bounding box center [113, 224] width 131 height 11
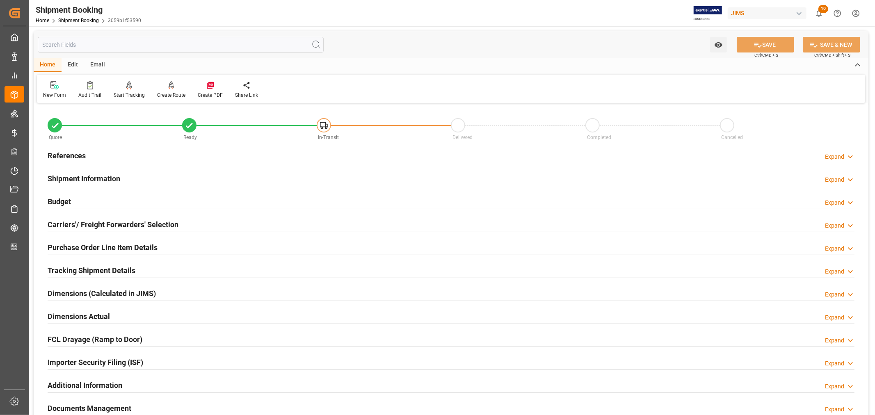
click at [70, 151] on h2 "References" at bounding box center [67, 155] width 38 height 11
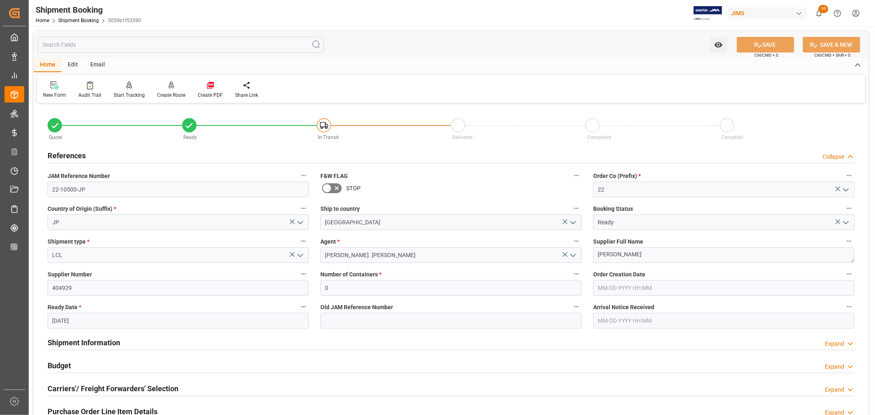
click at [70, 151] on h2 "References" at bounding box center [67, 155] width 38 height 11
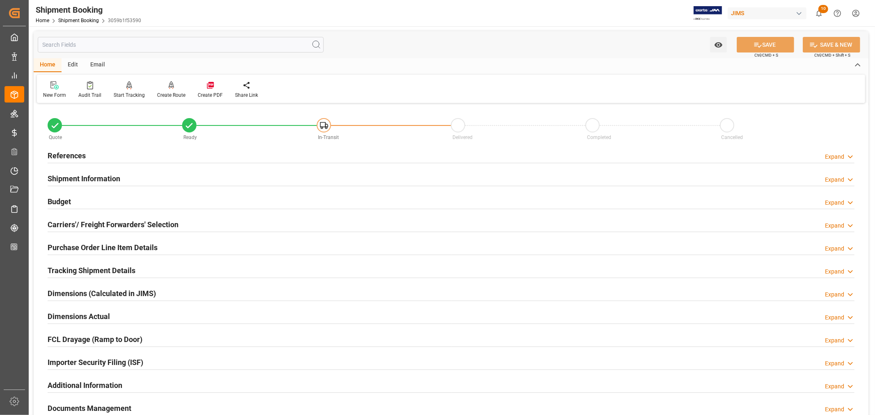
click at [74, 243] on h2 "Purchase Order Line Item Details" at bounding box center [103, 247] width 110 height 11
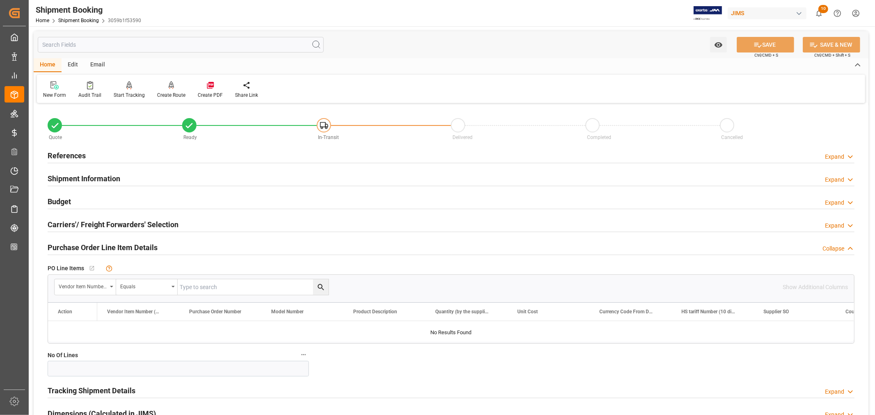
click at [74, 243] on h2 "Purchase Order Line Item Details" at bounding box center [103, 247] width 110 height 11
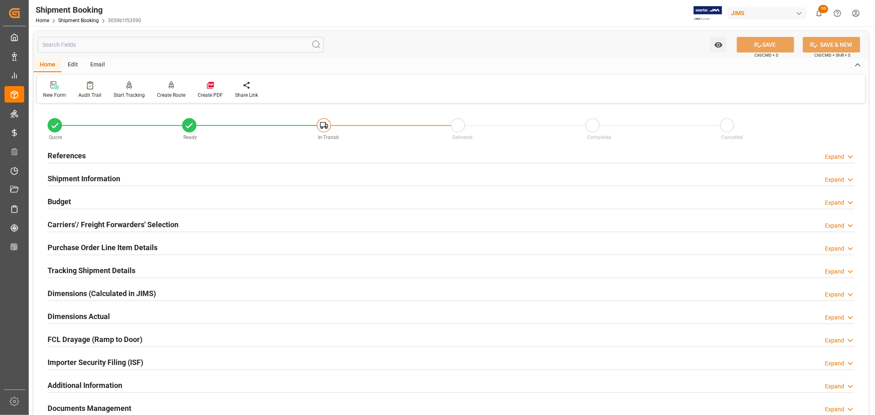
click at [103, 177] on h2 "Shipment Information" at bounding box center [84, 178] width 73 height 11
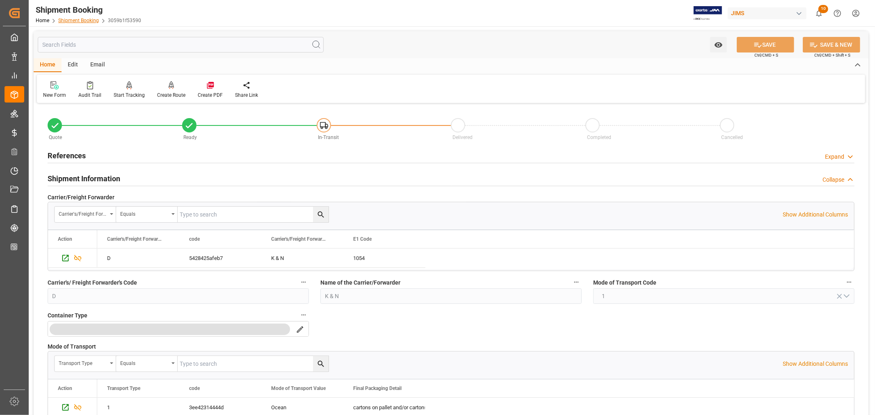
click at [68, 18] on link "Shipment Booking" at bounding box center [78, 21] width 41 height 6
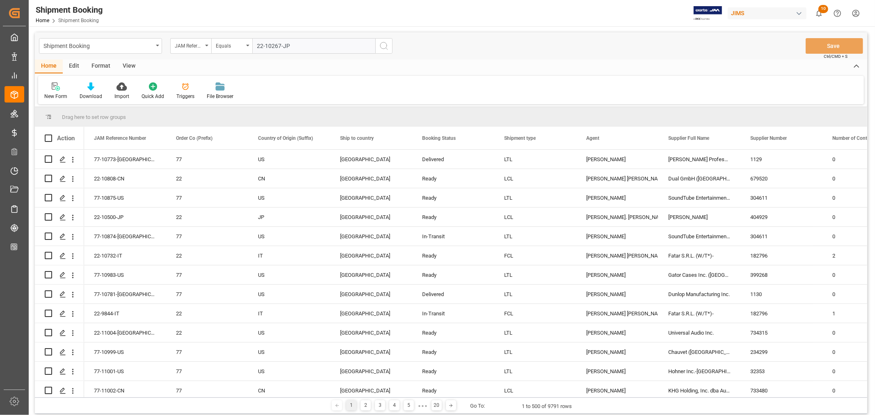
type input "22-10267-JP"
click at [383, 46] on icon "search button" at bounding box center [384, 46] width 10 height 10
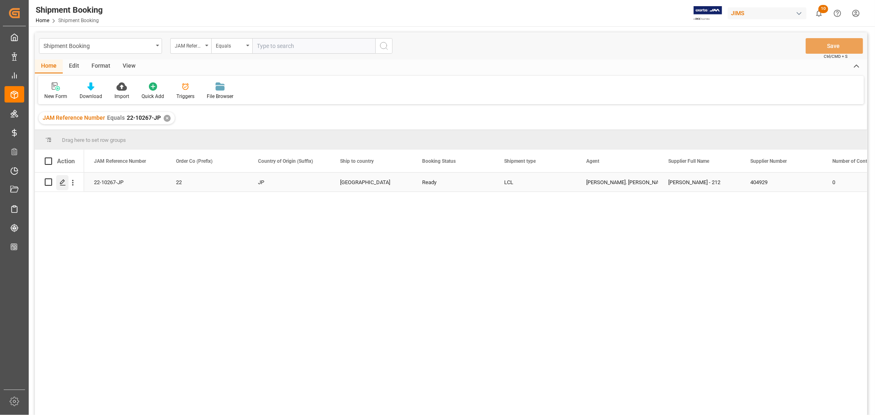
click at [64, 183] on icon "Press SPACE to select this row." at bounding box center [62, 182] width 7 height 7
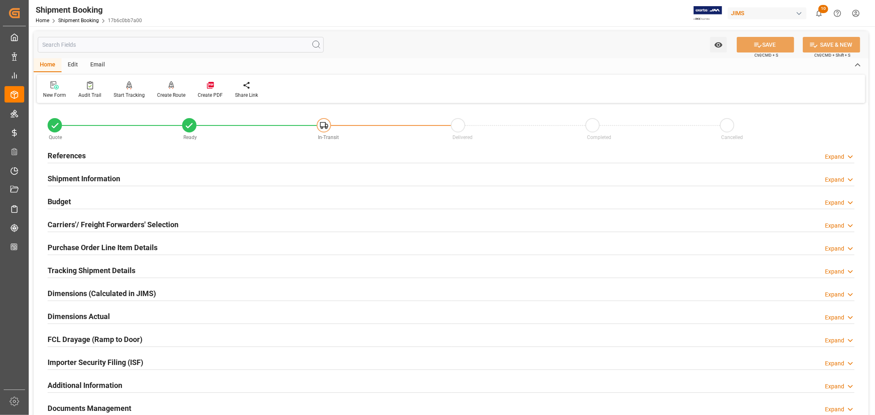
click at [86, 178] on h2 "Shipment Information" at bounding box center [84, 178] width 73 height 11
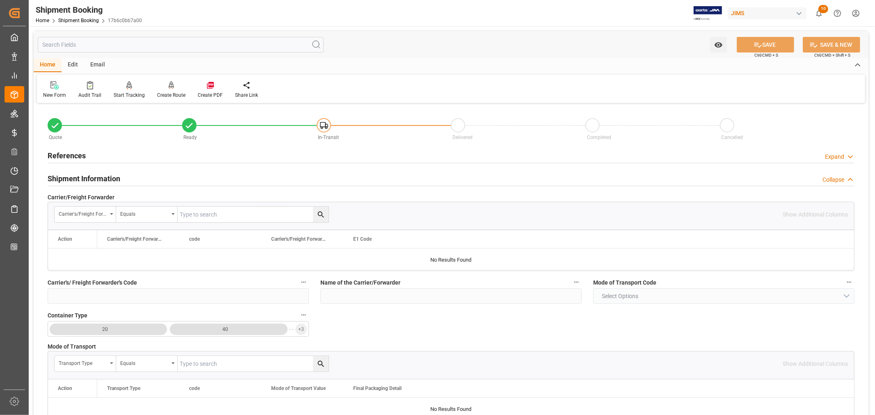
click at [107, 178] on h2 "Shipment Information" at bounding box center [84, 178] width 73 height 11
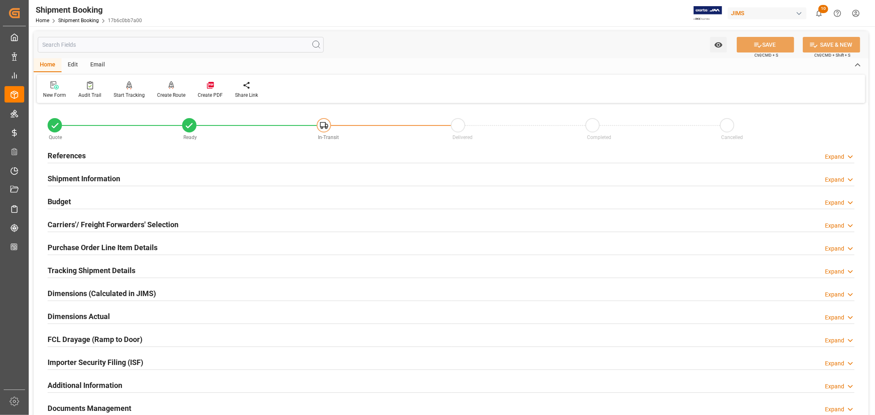
click at [103, 223] on h2 "Carriers'/ Freight Forwarders' Selection" at bounding box center [113, 224] width 131 height 11
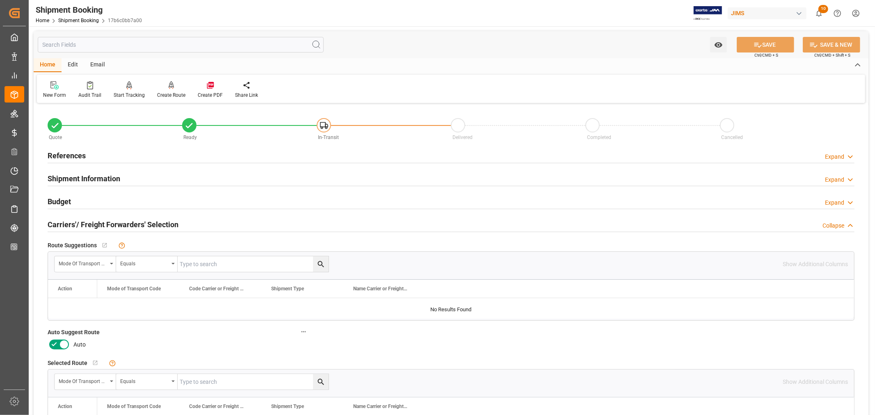
click at [103, 223] on h2 "Carriers'/ Freight Forwarders' Selection" at bounding box center [113, 224] width 131 height 11
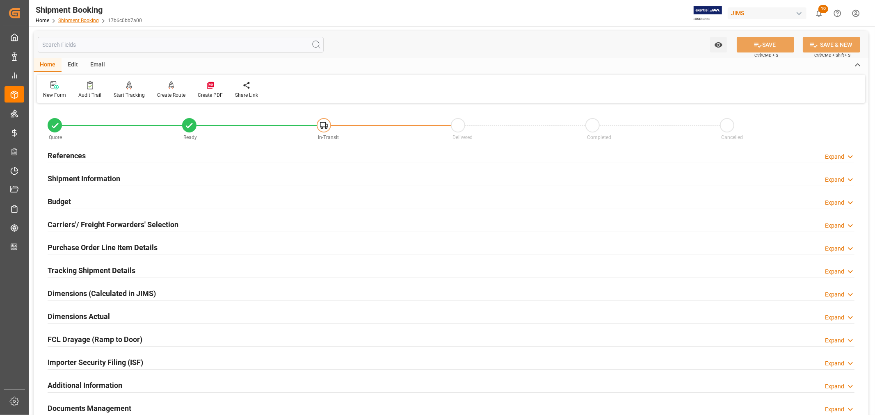
click at [91, 22] on link "Shipment Booking" at bounding box center [78, 21] width 41 height 6
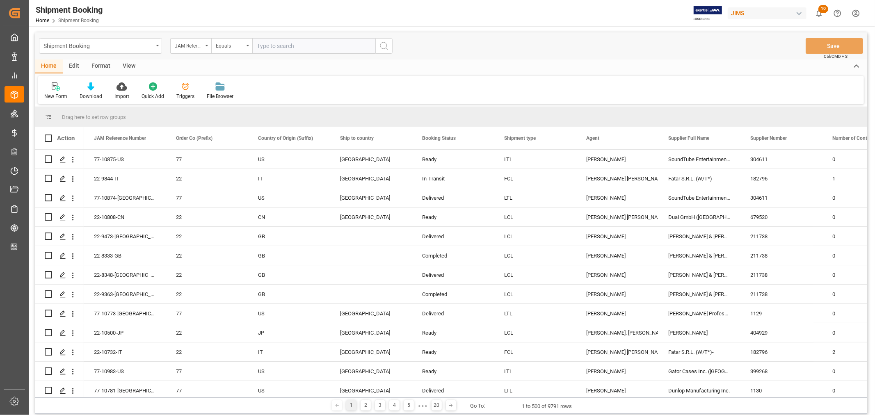
click at [262, 44] on input "text" at bounding box center [313, 46] width 123 height 16
paste input "22-10007-CN"
type input "22-10007-CN"
click at [386, 46] on icon "search button" at bounding box center [384, 46] width 10 height 10
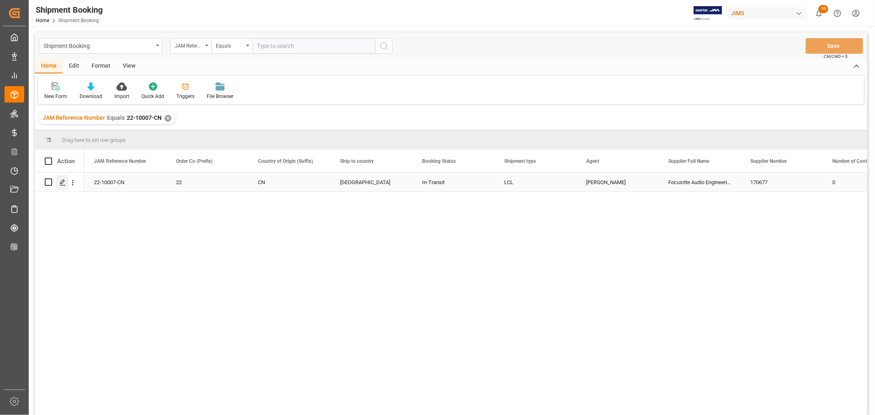
click at [64, 181] on polygon "Press SPACE to select this row." at bounding box center [62, 182] width 4 height 4
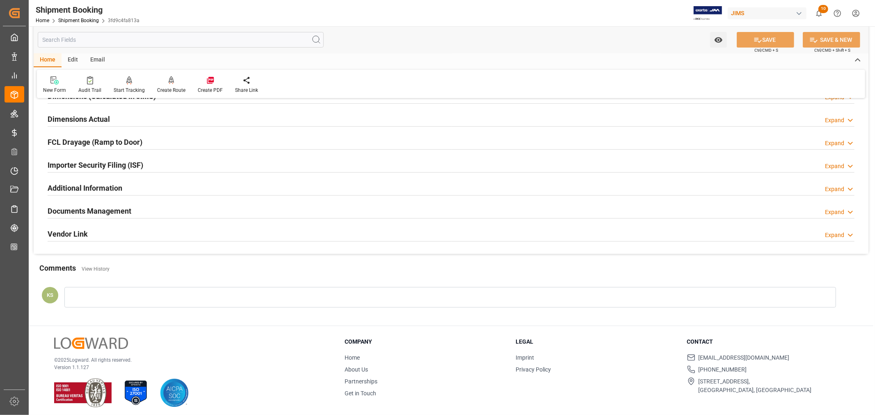
scroll to position [201, 0]
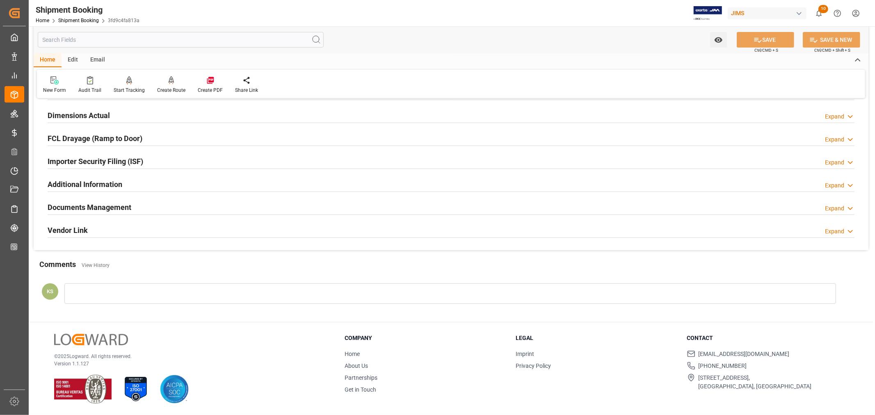
click at [120, 208] on h2 "Documents Management" at bounding box center [90, 207] width 84 height 11
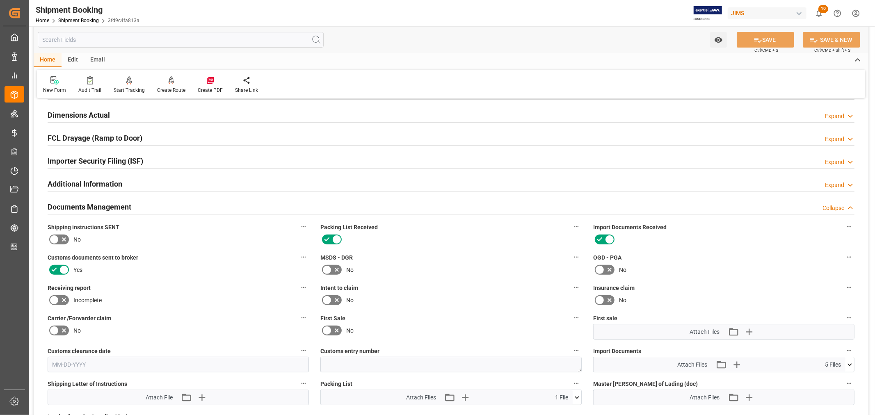
click at [120, 208] on h2 "Documents Management" at bounding box center [90, 206] width 84 height 11
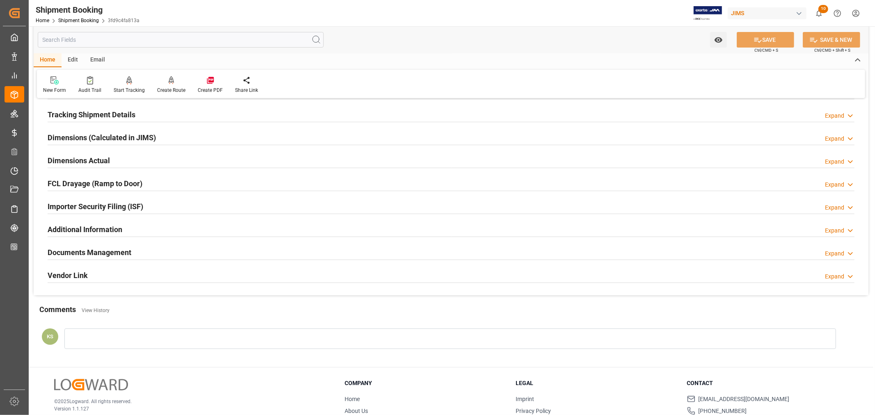
scroll to position [110, 0]
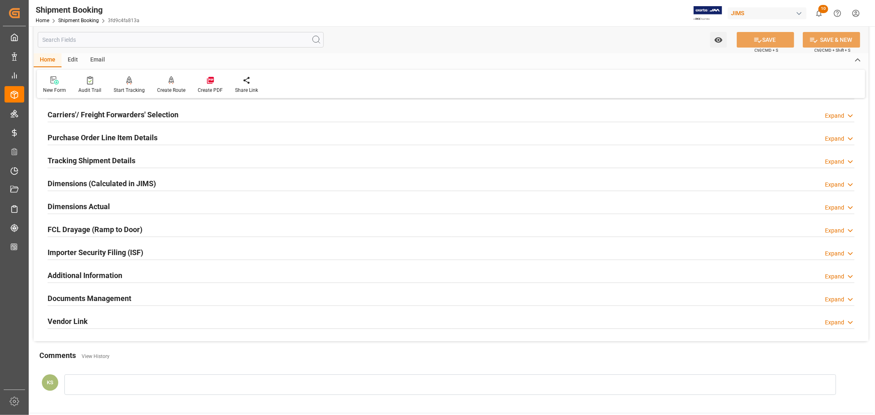
click at [460, 301] on div "Documents Management Expand" at bounding box center [451, 298] width 807 height 16
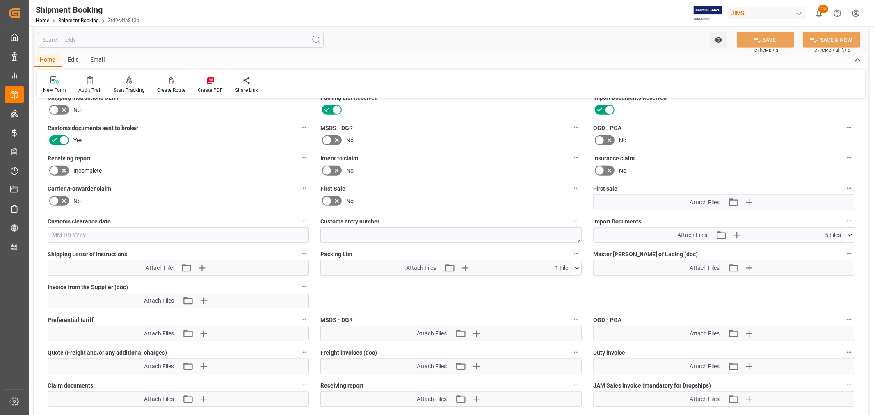
scroll to position [338, 0]
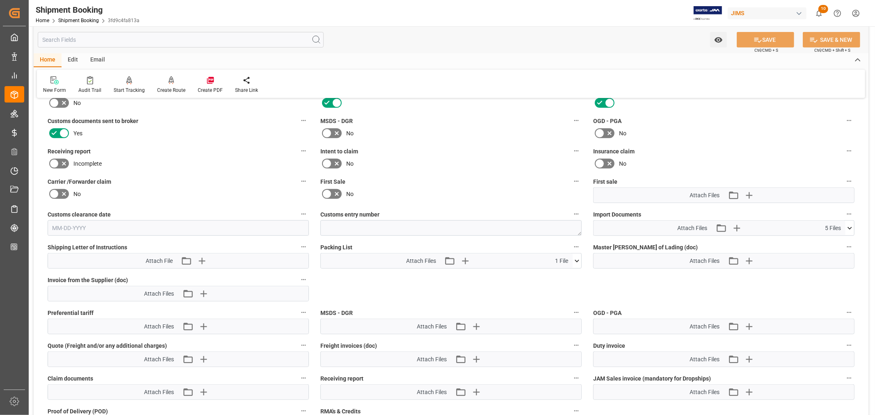
click at [850, 225] on icon at bounding box center [849, 228] width 9 height 9
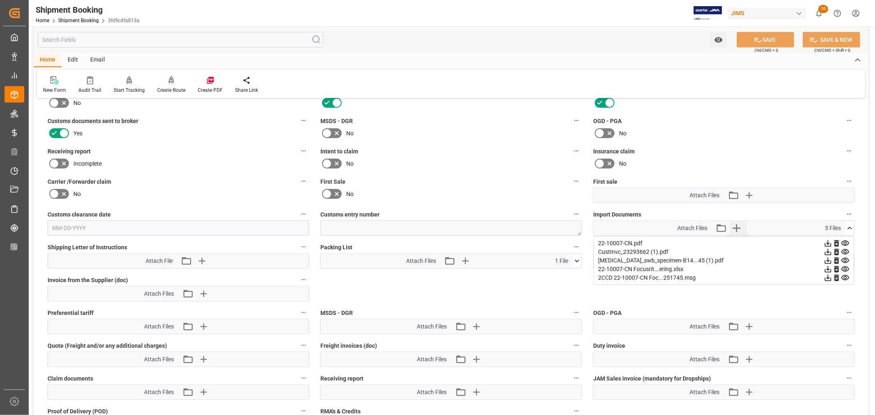
click at [737, 224] on icon "button" at bounding box center [736, 227] width 13 height 13
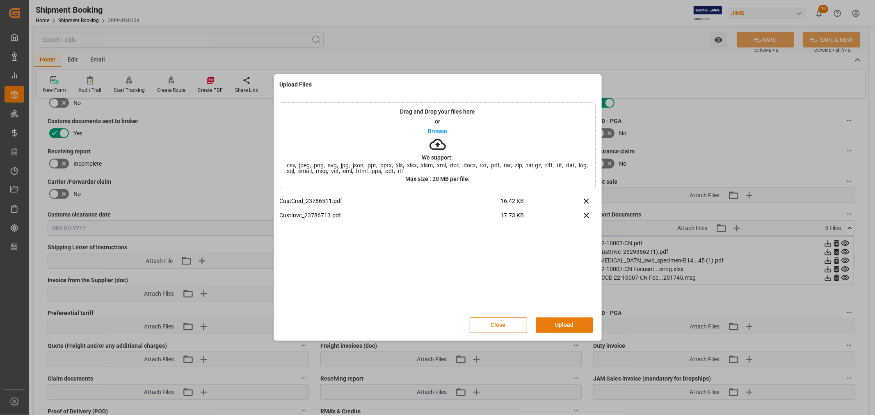
click at [556, 326] on button "Upload" at bounding box center [564, 325] width 57 height 16
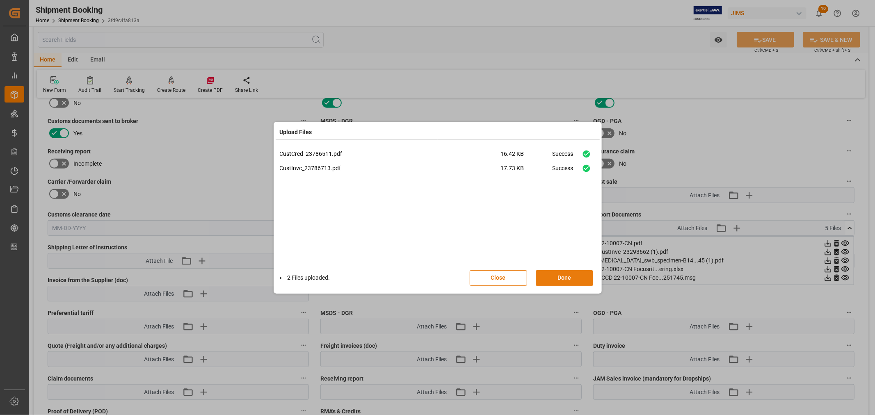
click at [557, 278] on button "Done" at bounding box center [564, 278] width 57 height 16
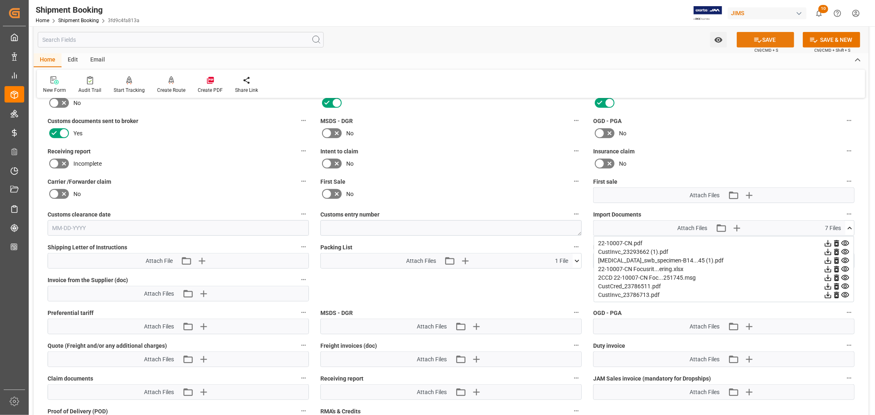
click at [772, 38] on button "SAVE" at bounding box center [765, 40] width 57 height 16
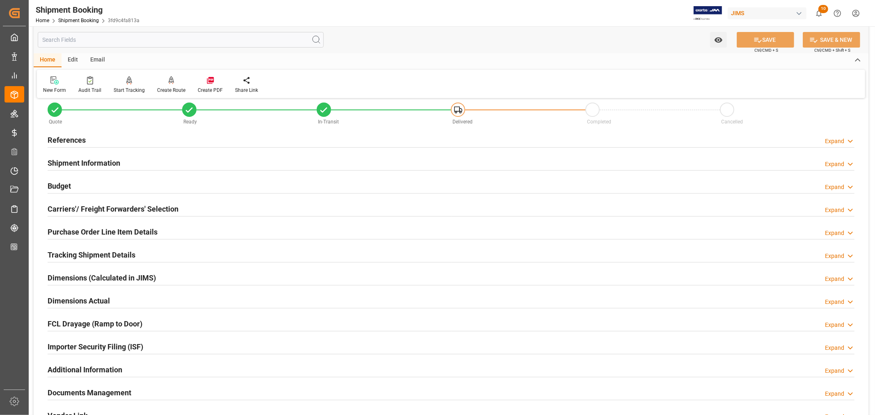
scroll to position [0, 0]
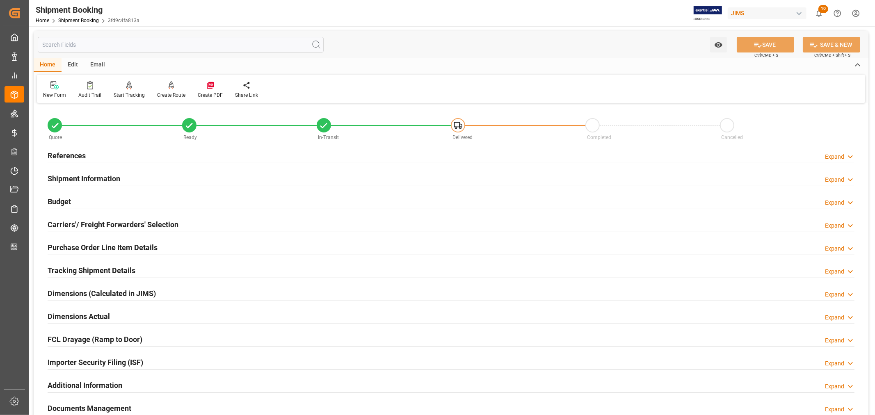
click at [78, 153] on h2 "References" at bounding box center [67, 155] width 38 height 11
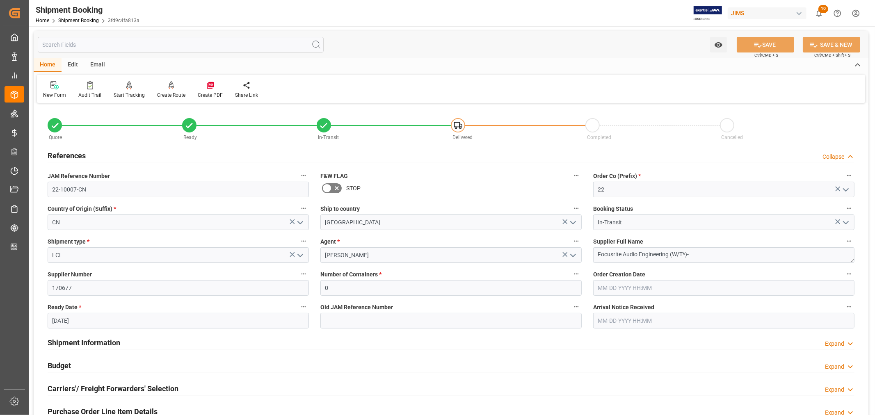
click at [78, 153] on h2 "References" at bounding box center [67, 155] width 38 height 11
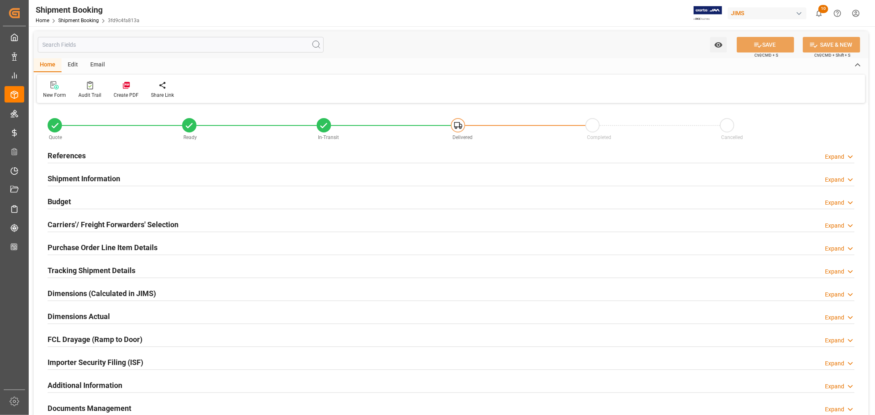
type input "0"
type input "300043.46"
click at [61, 199] on h2 "Budget" at bounding box center [59, 201] width 23 height 11
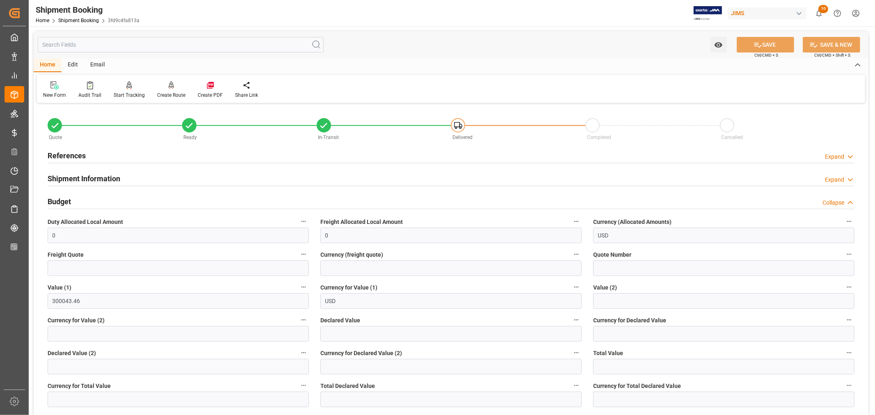
click at [68, 199] on h2 "Budget" at bounding box center [59, 201] width 23 height 11
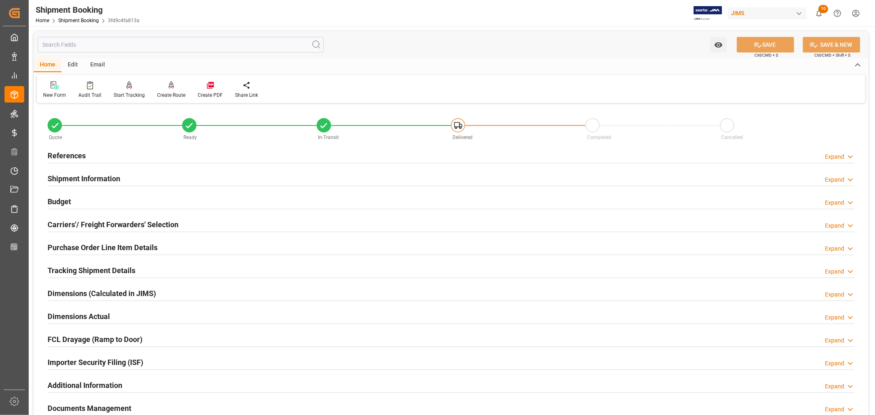
click at [68, 199] on h2 "Budget" at bounding box center [59, 201] width 23 height 11
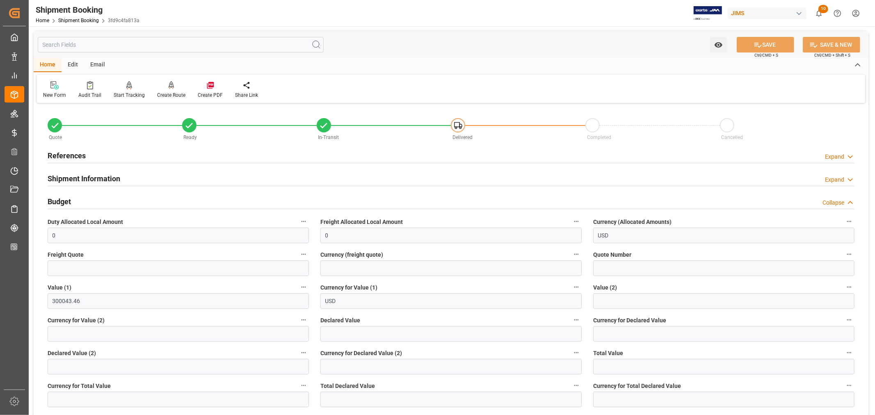
click at [68, 199] on h2 "Budget" at bounding box center [59, 201] width 23 height 11
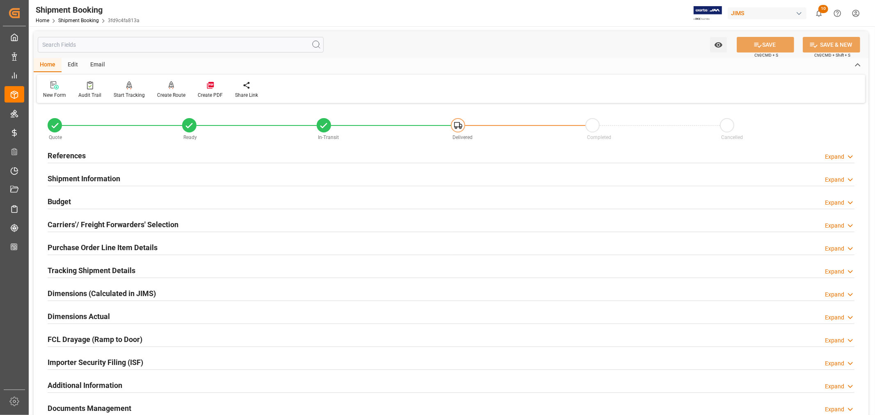
click at [78, 178] on h2 "Shipment Information" at bounding box center [84, 178] width 73 height 11
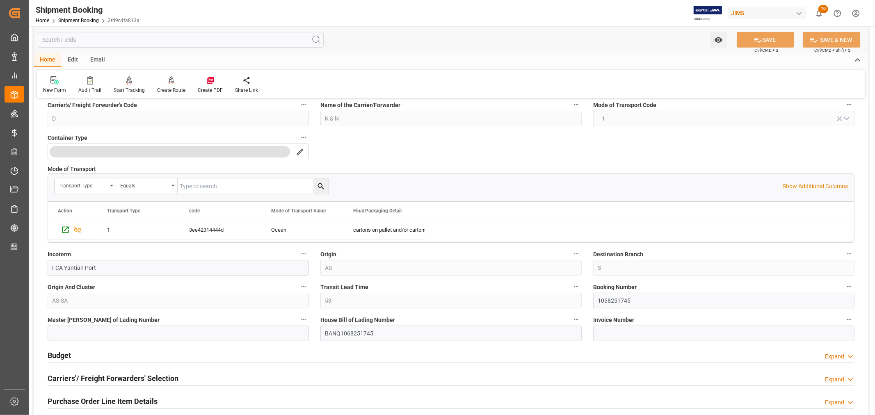
scroll to position [182, 0]
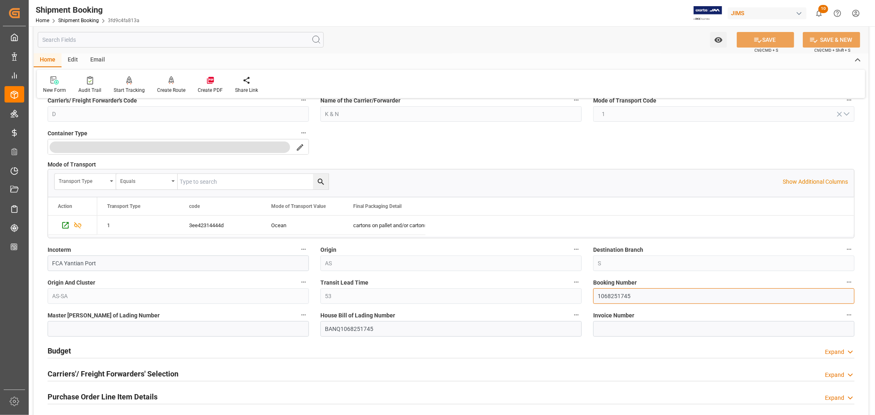
click at [616, 294] on input "1068251745" at bounding box center [723, 296] width 261 height 16
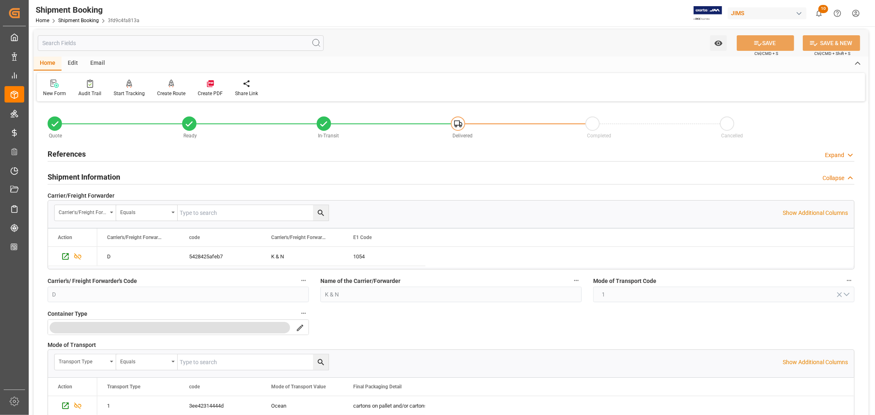
scroll to position [0, 0]
click at [86, 177] on h2 "Shipment Information" at bounding box center [84, 178] width 73 height 11
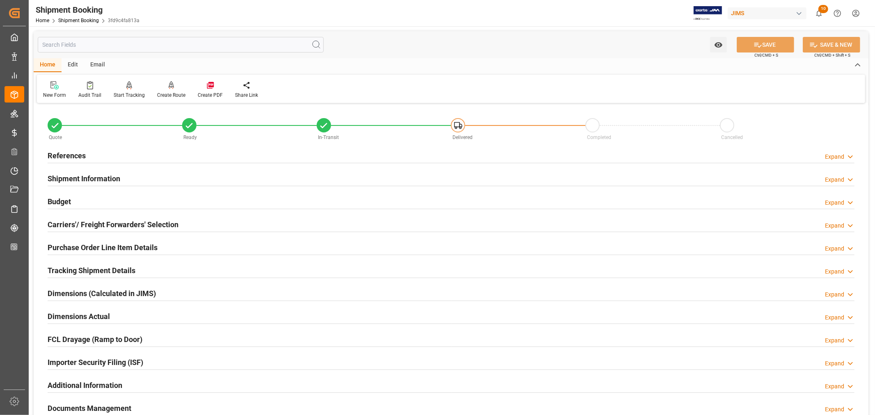
click at [57, 202] on h2 "Budget" at bounding box center [59, 201] width 23 height 11
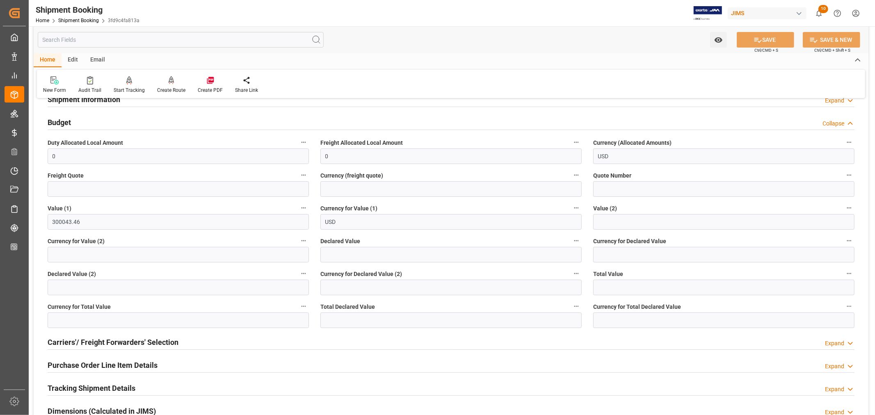
scroll to position [91, 0]
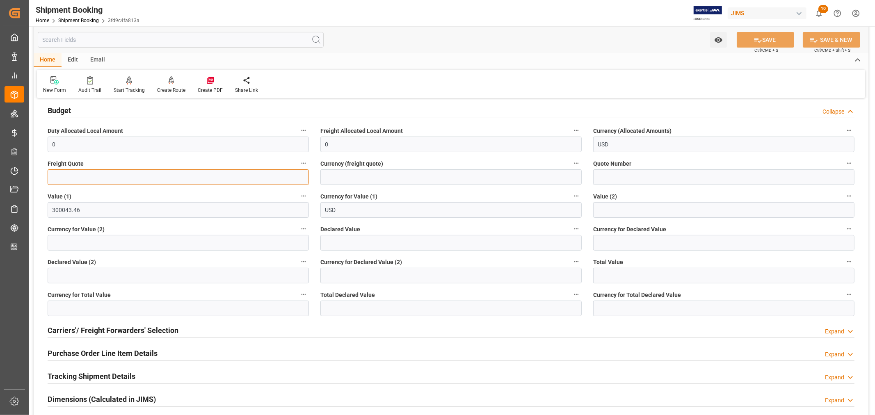
click at [62, 174] on input "text" at bounding box center [178, 177] width 261 height 16
type input "3500"
click at [335, 181] on input at bounding box center [450, 177] width 261 height 16
type input "USD"
click at [768, 40] on button "SAVE" at bounding box center [765, 40] width 57 height 16
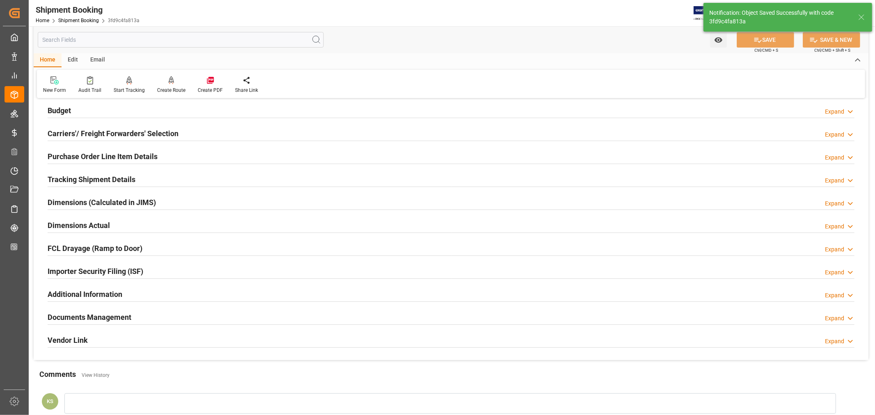
click at [96, 179] on h2 "Tracking Shipment Details" at bounding box center [92, 179] width 88 height 11
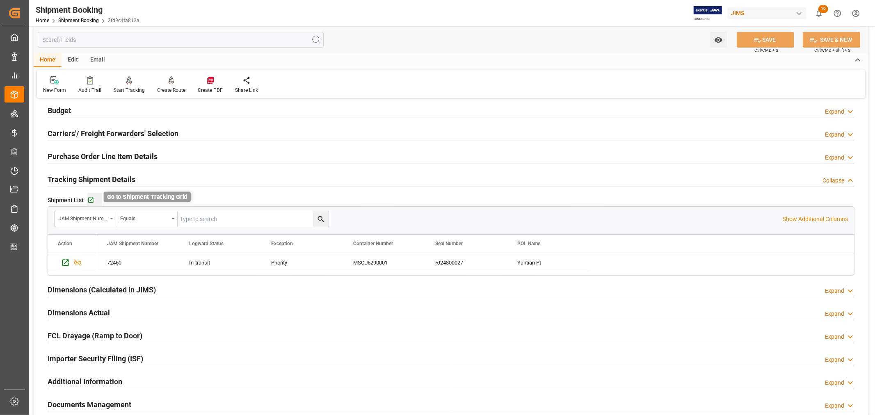
click at [91, 199] on icon "button" at bounding box center [90, 200] width 7 height 7
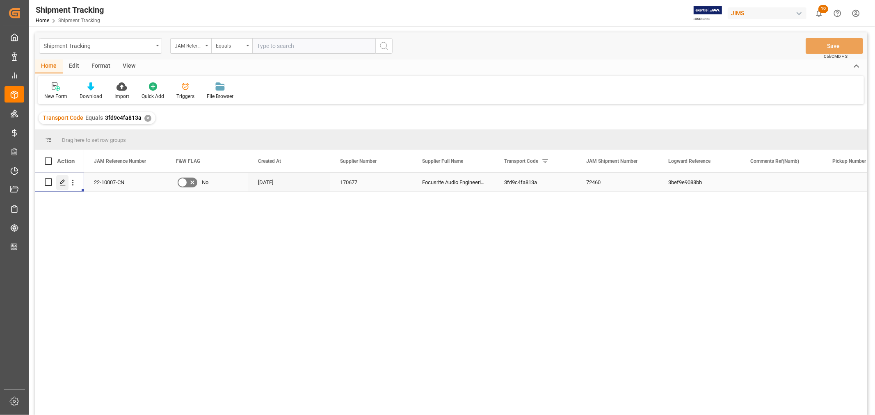
click at [59, 180] on div "Press SPACE to select this row." at bounding box center [62, 182] width 12 height 15
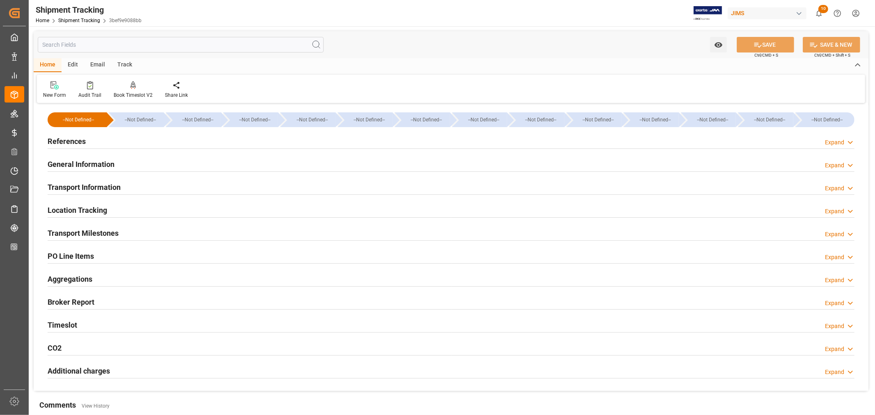
click at [91, 228] on h2 "Transport Milestones" at bounding box center [83, 233] width 71 height 11
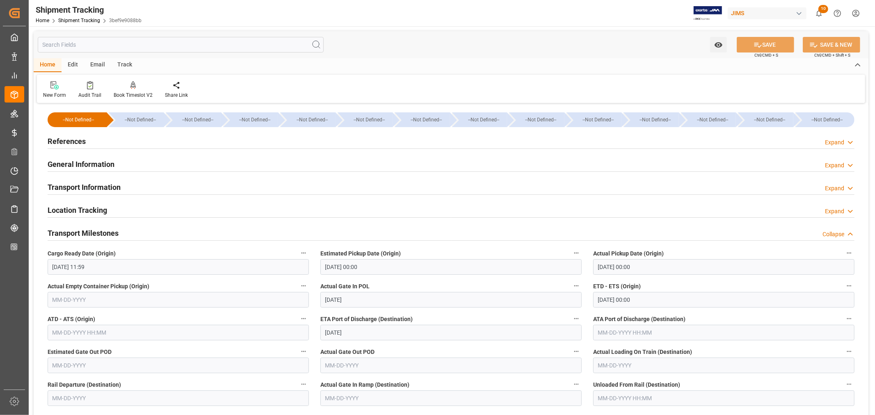
click at [94, 230] on h2 "Transport Milestones" at bounding box center [83, 233] width 71 height 11
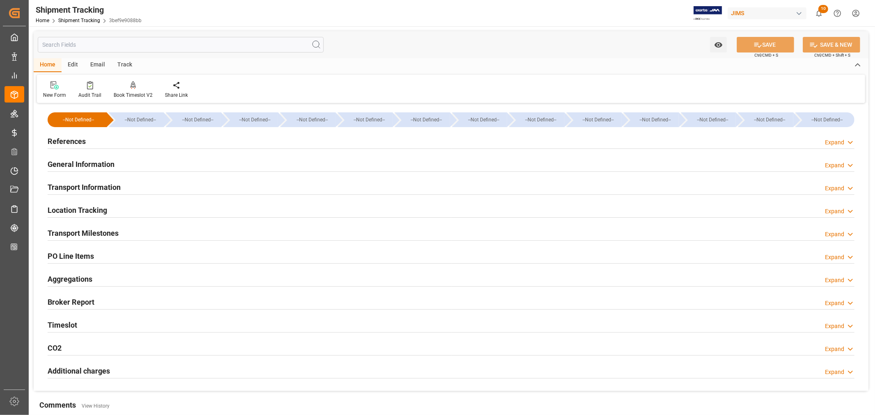
click at [95, 185] on h2 "Transport Information" at bounding box center [84, 187] width 73 height 11
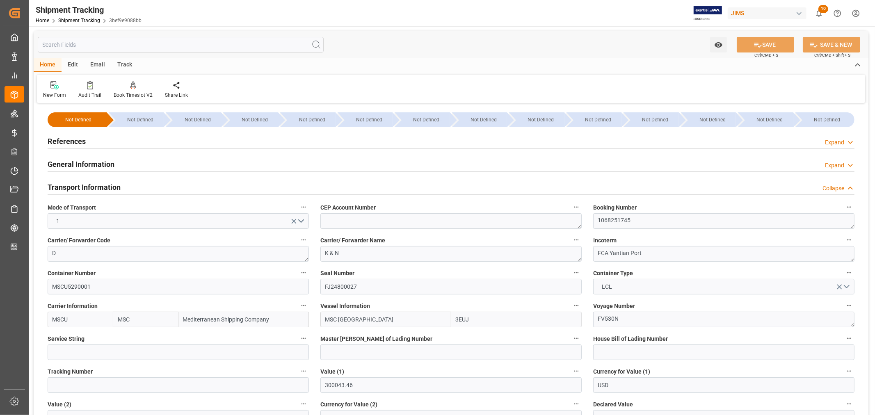
click at [103, 187] on h2 "Transport Information" at bounding box center [84, 187] width 73 height 11
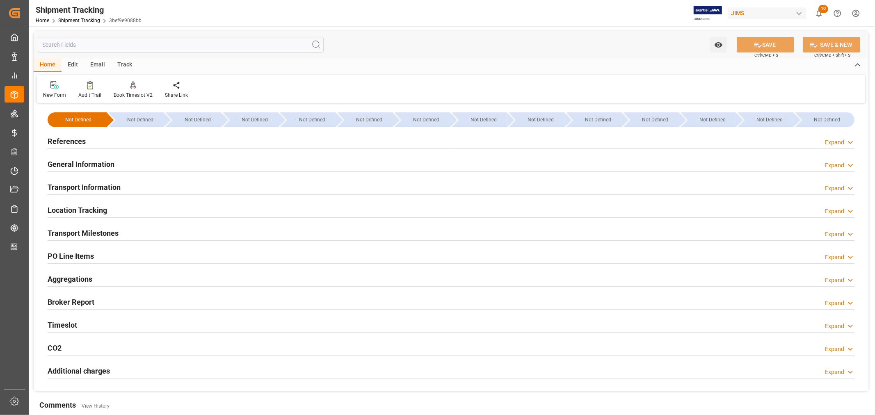
click at [89, 231] on h2 "Transport Milestones" at bounding box center [83, 233] width 71 height 11
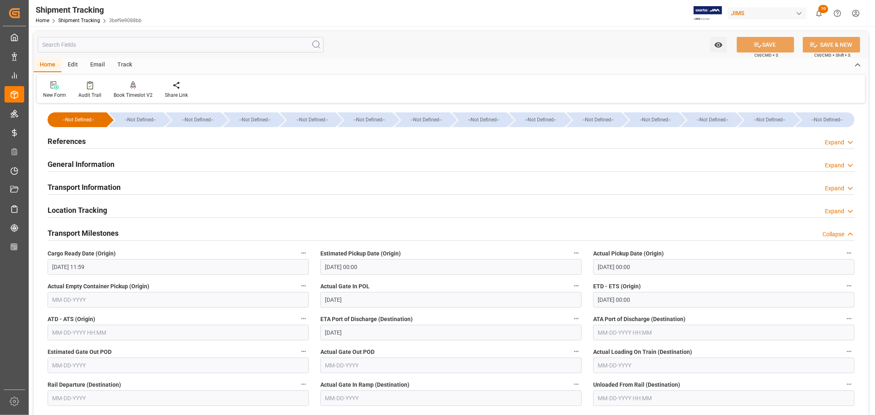
scroll to position [46, 0]
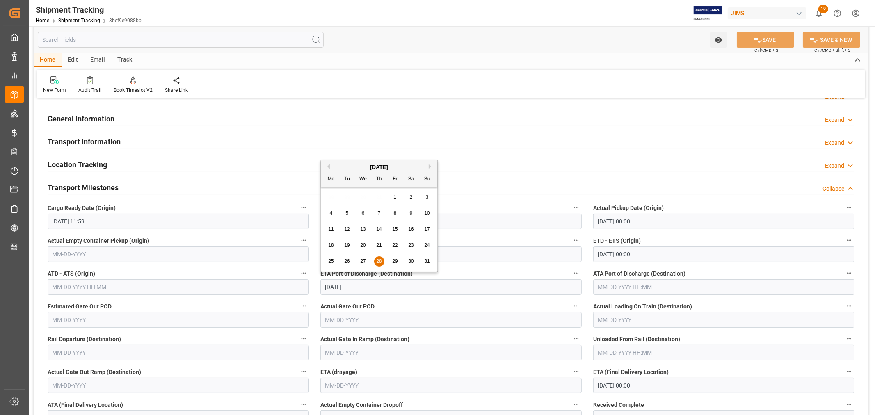
click at [357, 286] on input "[DATE]" at bounding box center [450, 287] width 261 height 16
click at [425, 262] on span "31" at bounding box center [426, 261] width 5 height 6
type input "[DATE]"
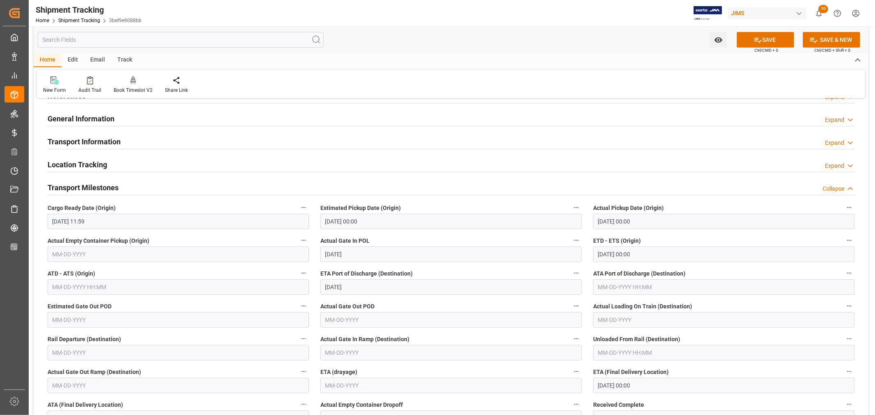
click at [608, 288] on input "text" at bounding box center [723, 287] width 261 height 16
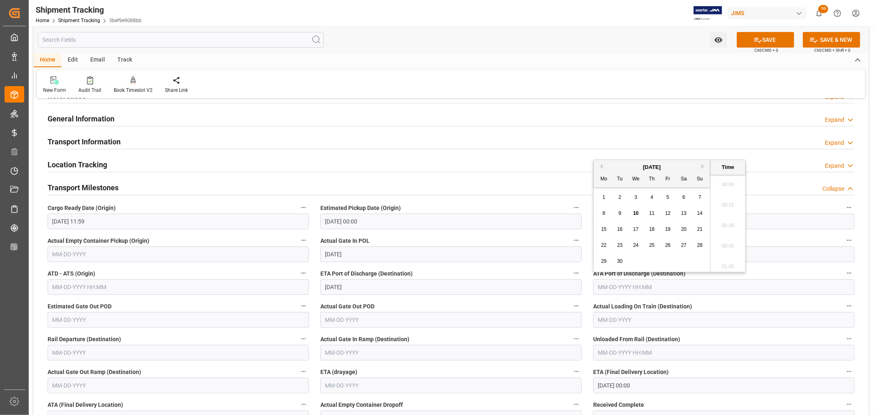
scroll to position [1048, 0]
click at [602, 166] on button "Previous Month" at bounding box center [600, 166] width 5 height 5
click at [701, 261] on span "31" at bounding box center [699, 261] width 5 height 6
type input "[DATE] 00:00"
click at [132, 319] on input "text" at bounding box center [178, 320] width 261 height 16
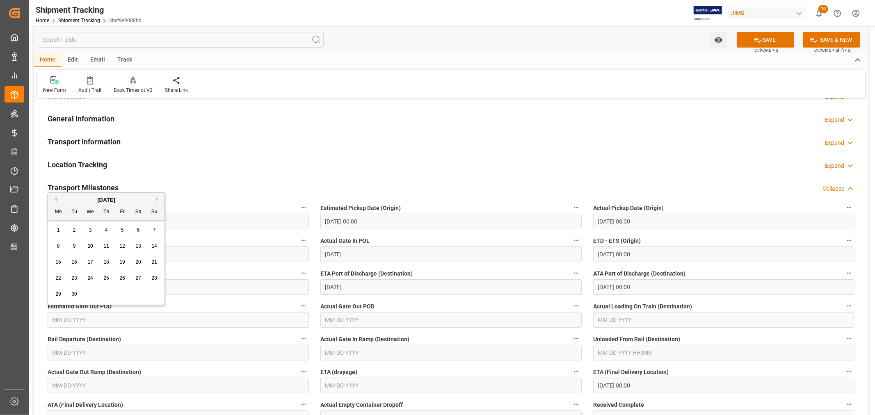
click at [105, 229] on span "4" at bounding box center [106, 230] width 3 height 6
type input "09-04-2025"
click at [344, 319] on input "text" at bounding box center [450, 320] width 261 height 16
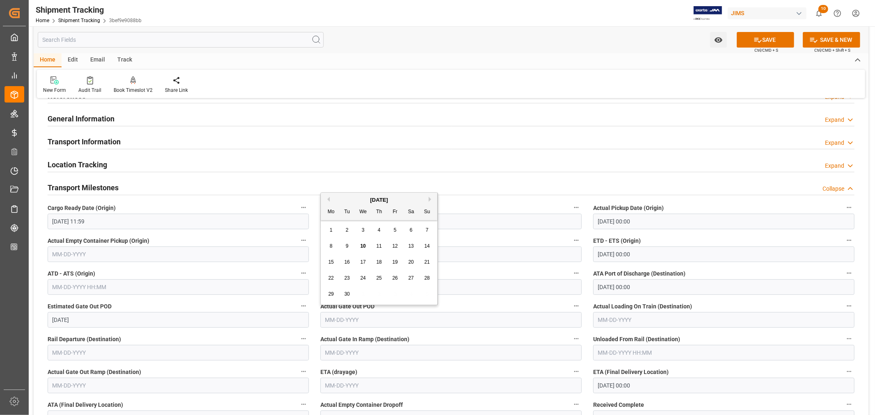
click at [379, 230] on span "4" at bounding box center [379, 230] width 3 height 6
type input "09-04-2025"
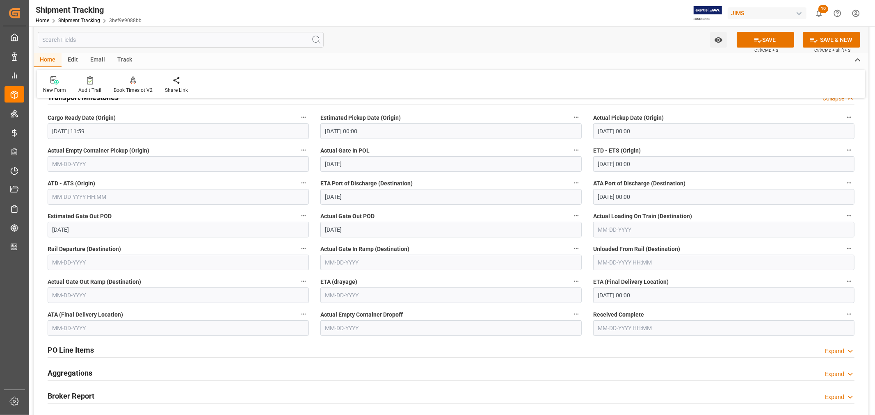
scroll to position [137, 0]
click at [757, 40] on icon at bounding box center [757, 40] width 9 height 9
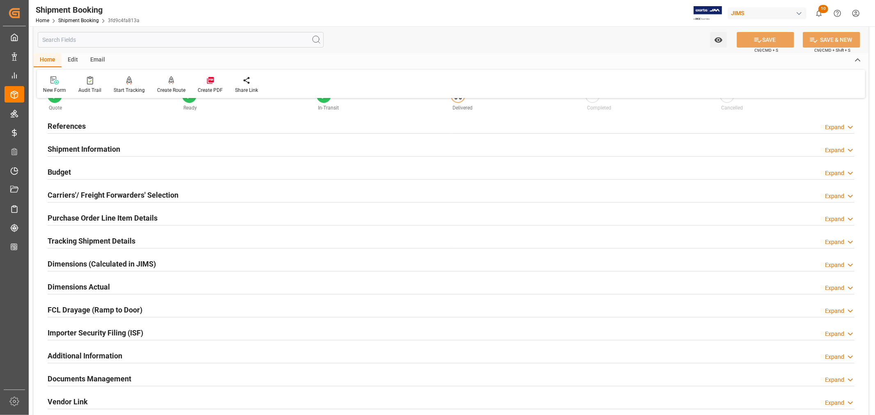
scroll to position [46, 0]
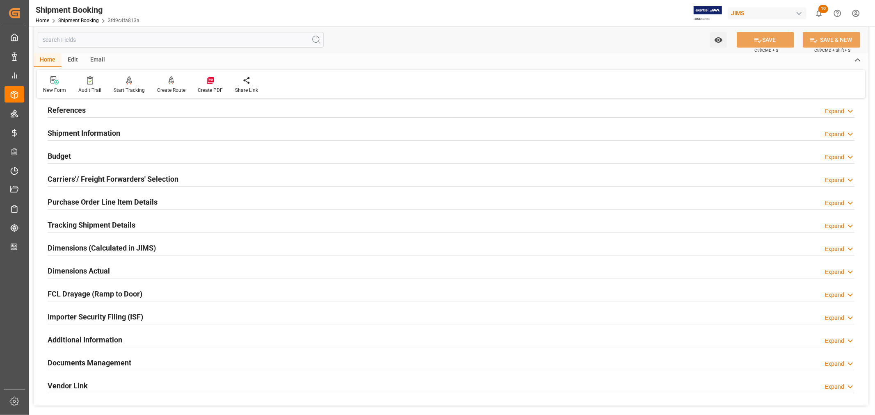
click at [81, 105] on h2 "References" at bounding box center [67, 110] width 38 height 11
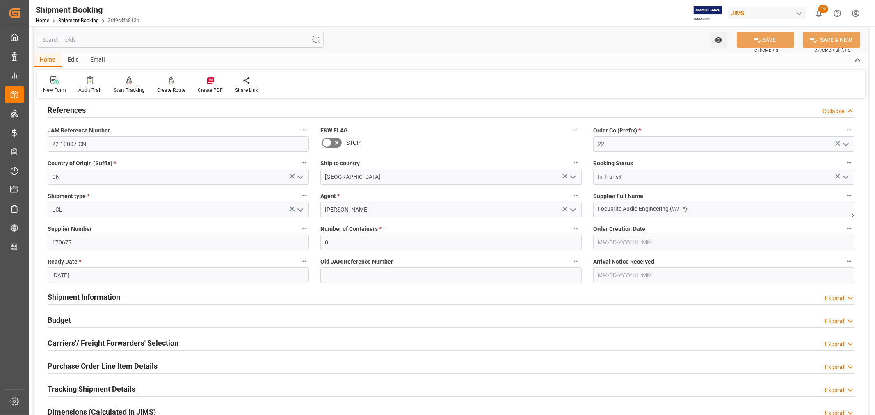
click at [81, 105] on h2 "References" at bounding box center [67, 110] width 38 height 11
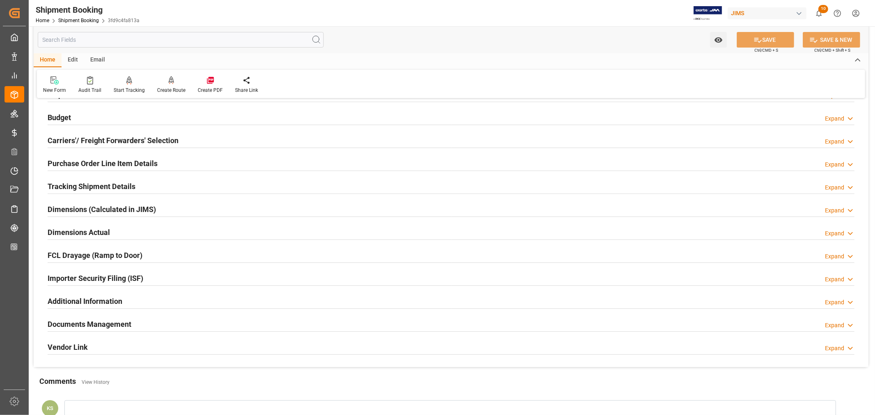
scroll to position [201, 0]
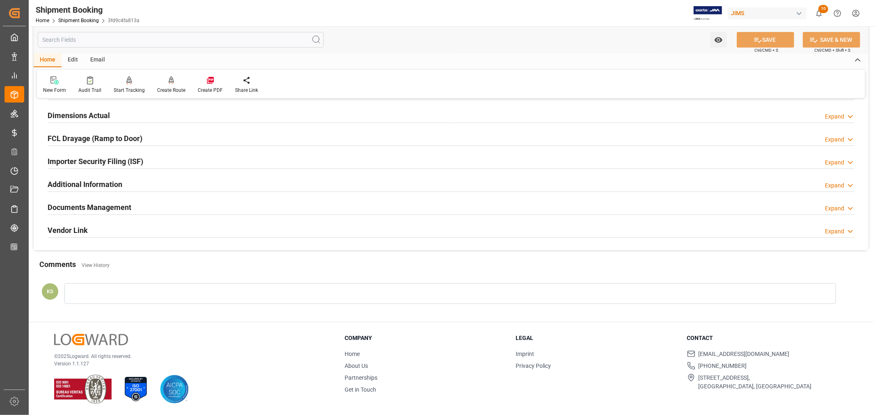
drag, startPoint x: 111, startPoint y: 206, endPoint x: 158, endPoint y: 212, distance: 47.6
click at [111, 206] on h2 "Documents Management" at bounding box center [90, 207] width 84 height 11
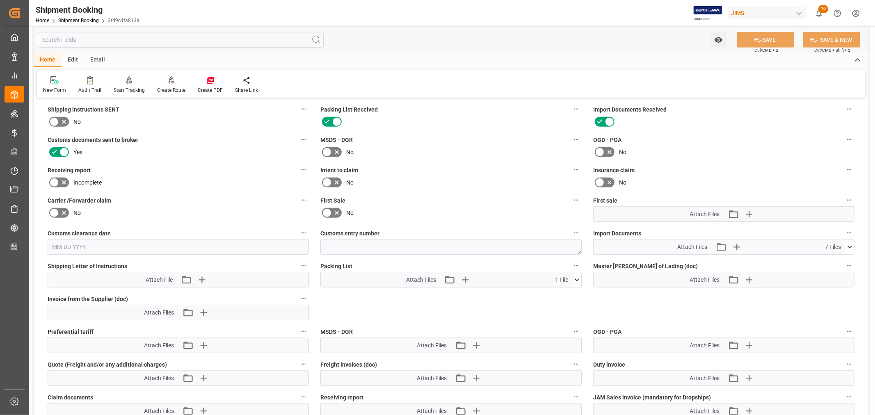
scroll to position [338, 0]
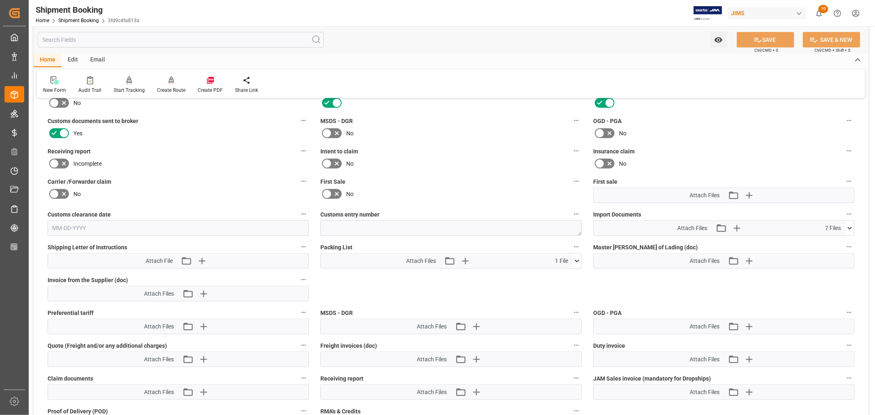
click at [851, 227] on icon at bounding box center [849, 228] width 5 height 2
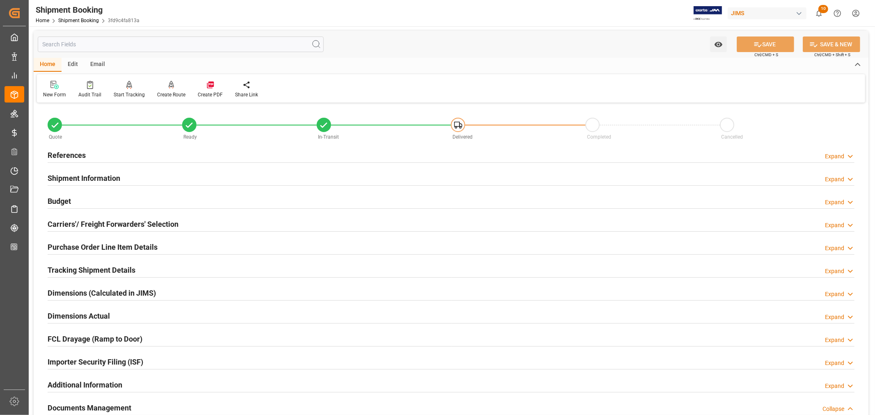
scroll to position [0, 0]
click at [75, 150] on h2 "References" at bounding box center [67, 155] width 38 height 11
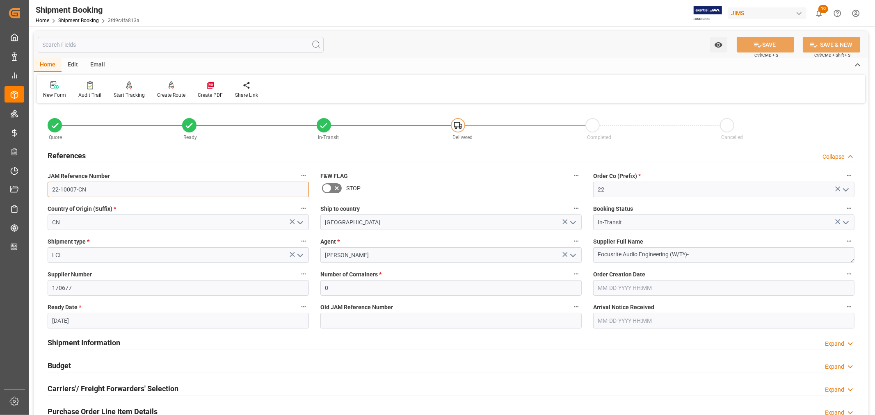
drag, startPoint x: 87, startPoint y: 187, endPoint x: 48, endPoint y: 185, distance: 39.0
click at [48, 185] on input "22-10007-CN" at bounding box center [178, 190] width 261 height 16
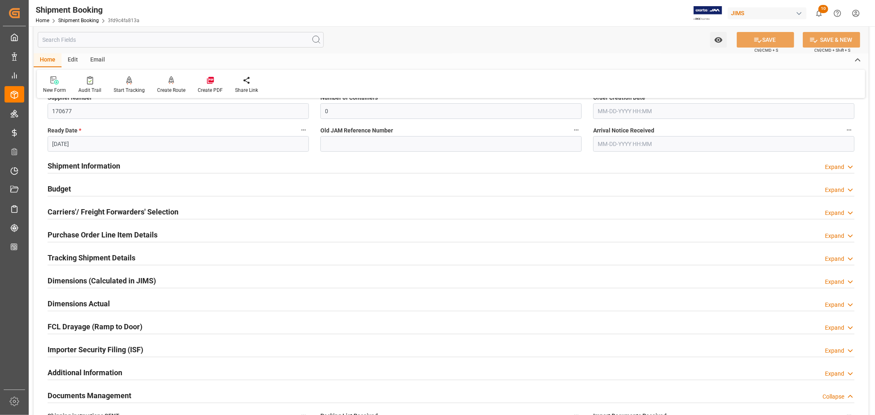
scroll to position [182, 0]
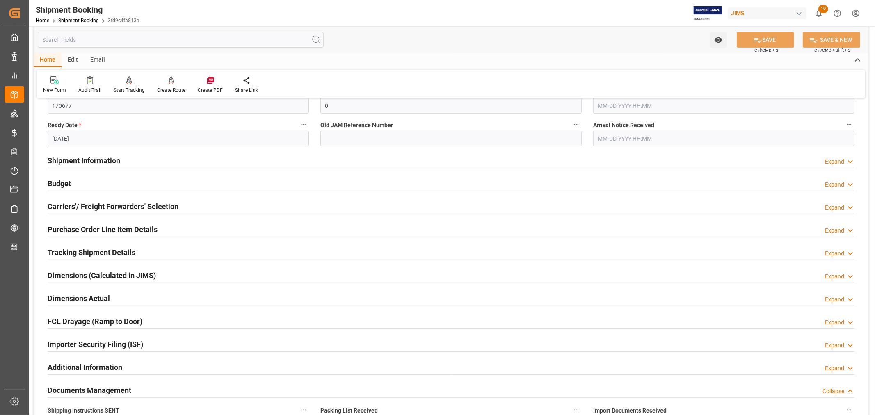
click at [84, 227] on h2 "Purchase Order Line Item Details" at bounding box center [103, 229] width 110 height 11
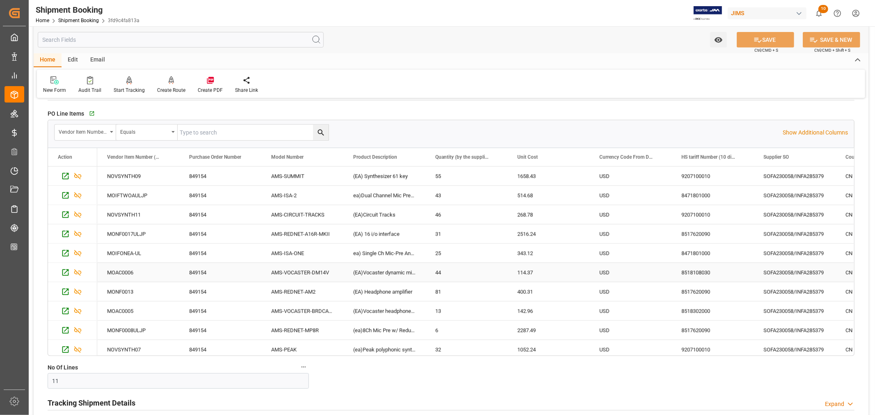
scroll to position [273, 0]
